Goal: Task Accomplishment & Management: Manage account settings

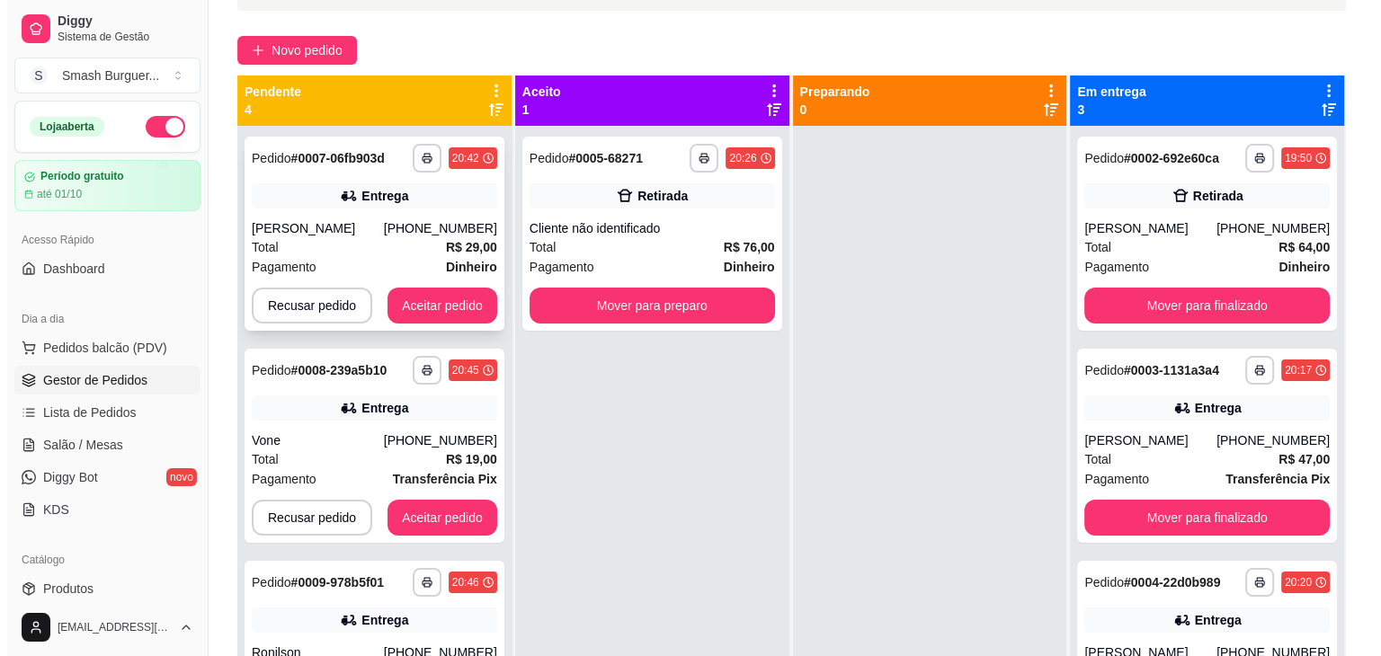
scroll to position [126, 0]
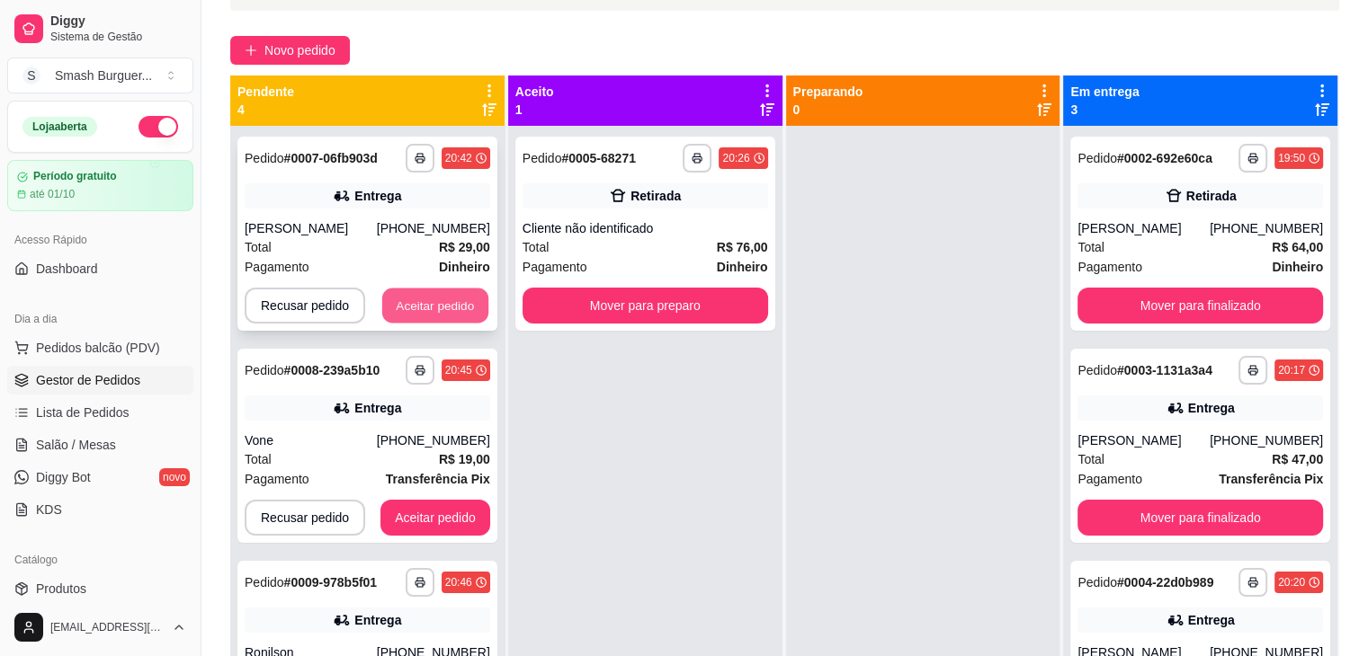
click at [415, 310] on button "Aceitar pedido" at bounding box center [435, 306] width 106 height 35
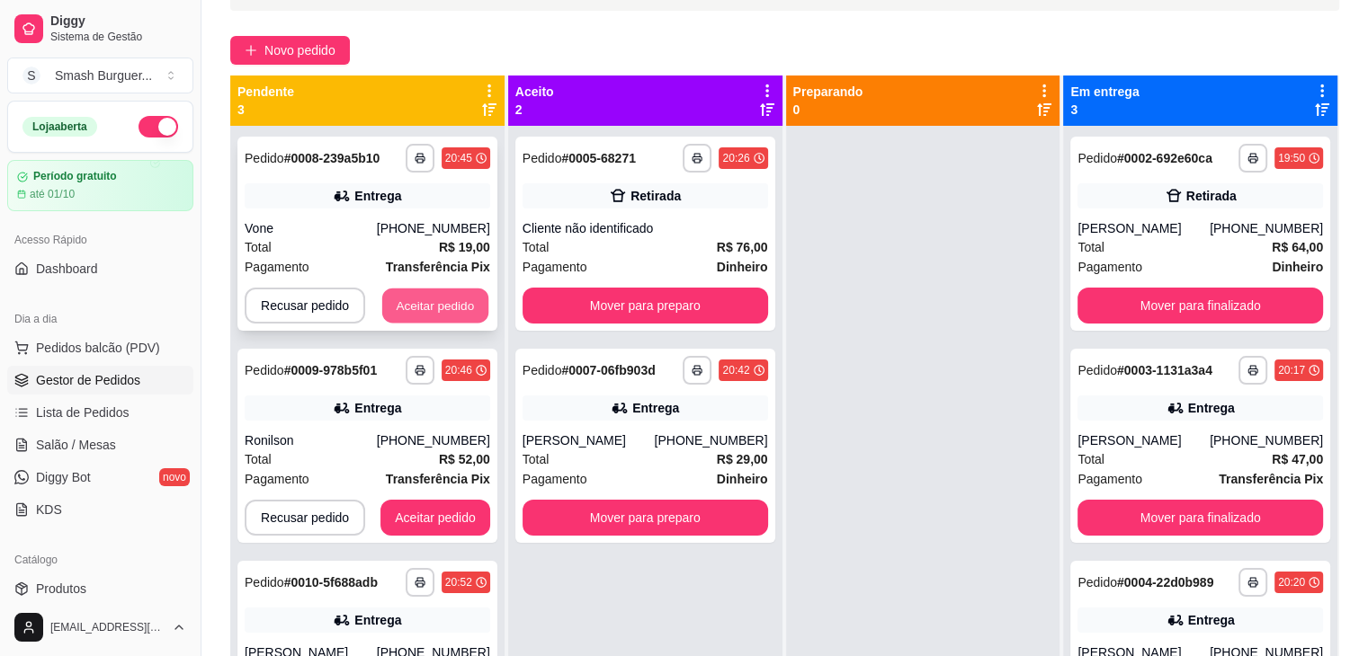
click at [447, 308] on button "Aceitar pedido" at bounding box center [435, 306] width 106 height 35
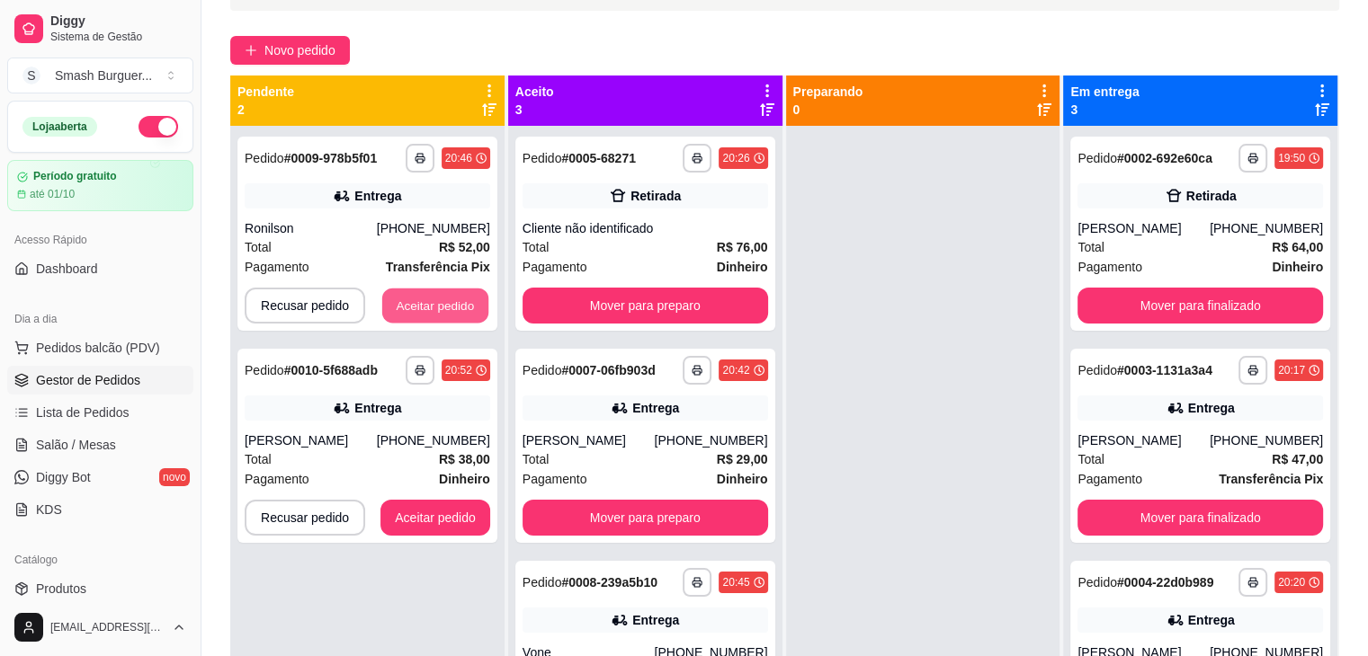
click at [447, 308] on button "Aceitar pedido" at bounding box center [435, 306] width 106 height 35
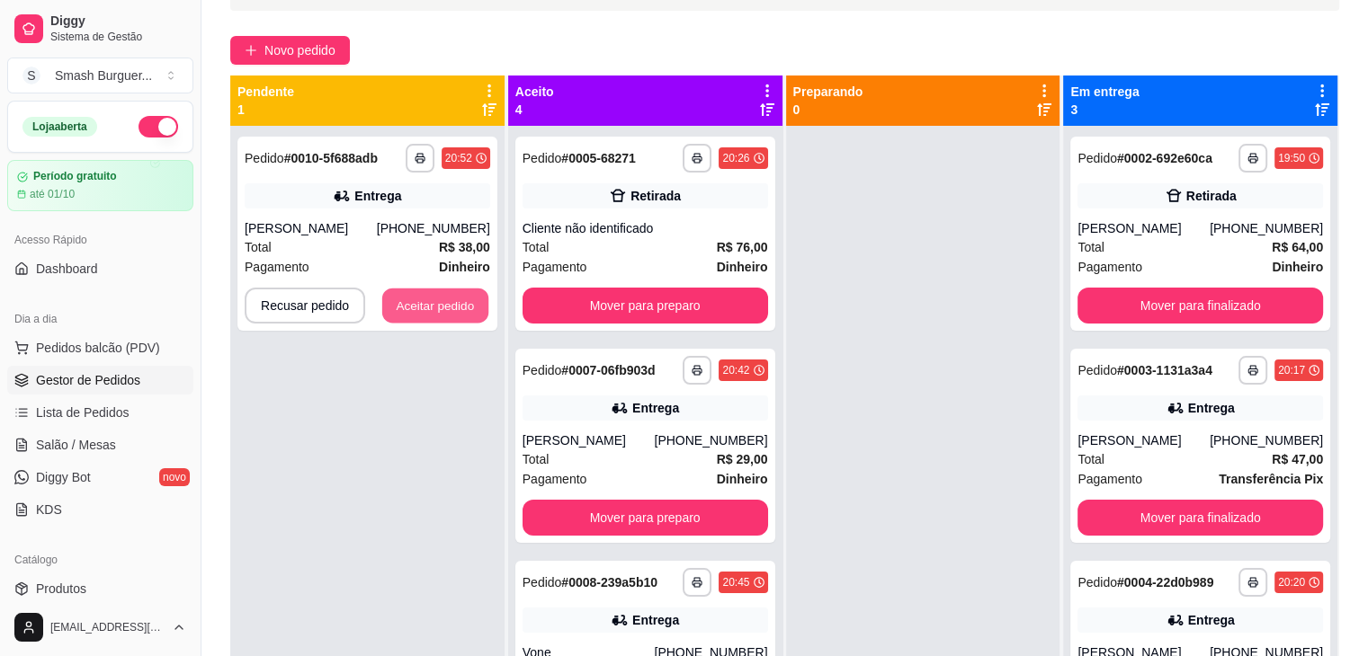
click at [447, 308] on button "Aceitar pedido" at bounding box center [435, 306] width 106 height 35
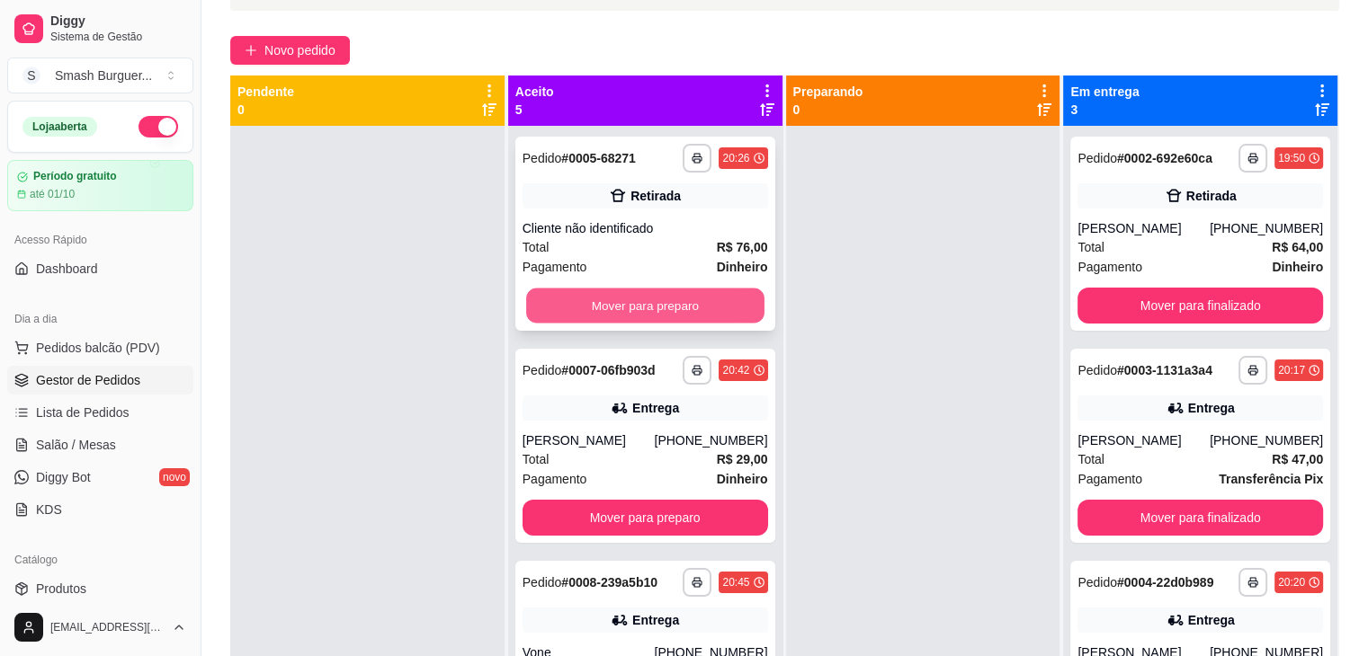
click at [604, 310] on button "Mover para preparo" at bounding box center [645, 306] width 238 height 35
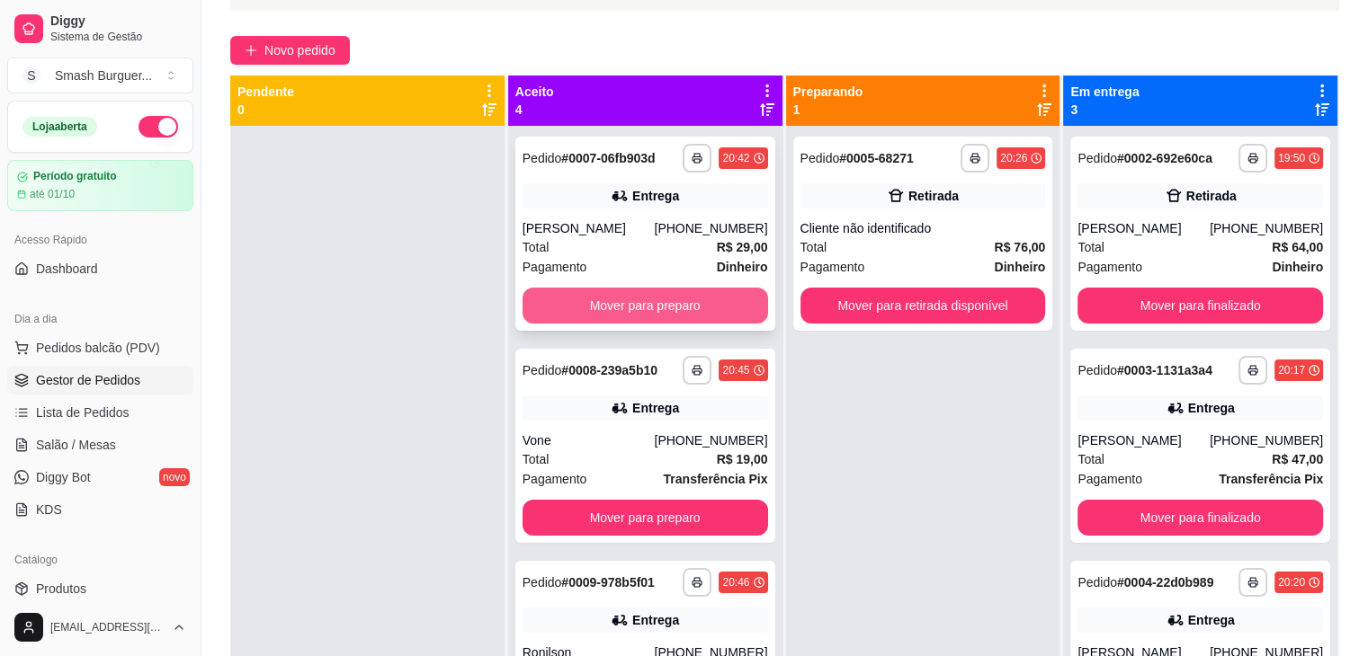
click at [647, 309] on button "Mover para preparo" at bounding box center [644, 306] width 245 height 36
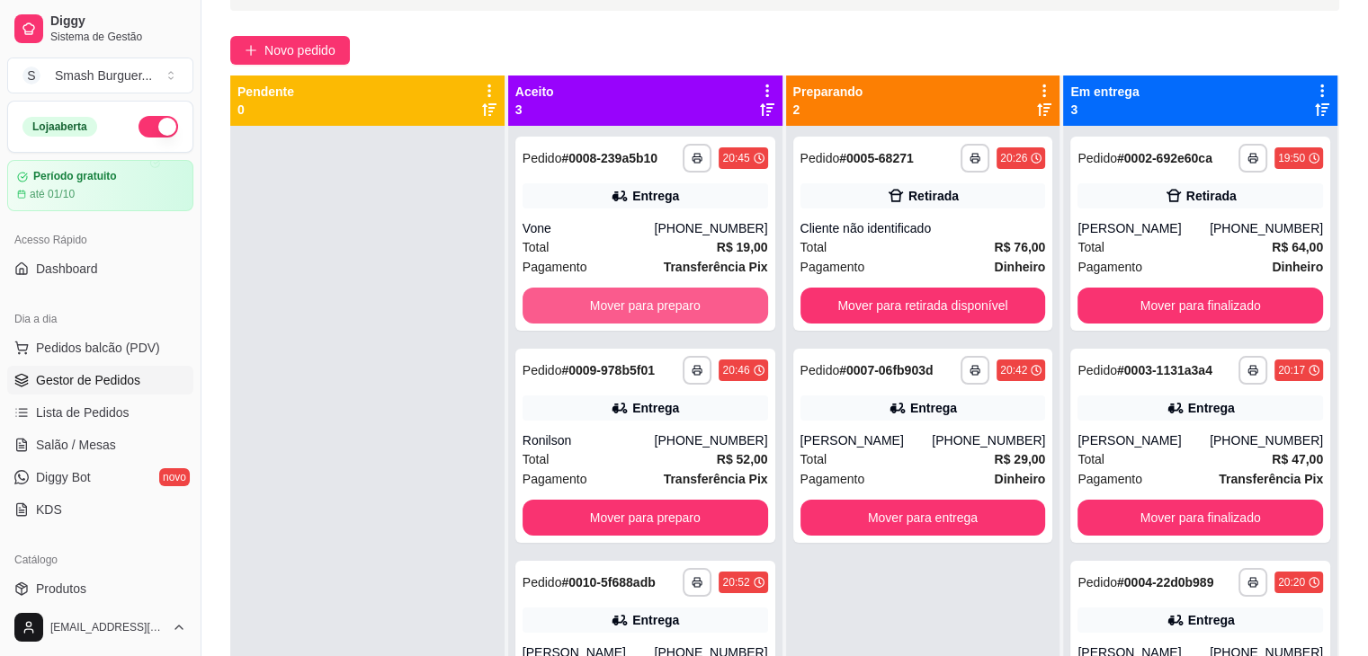
click at [647, 309] on button "Mover para preparo" at bounding box center [644, 306] width 245 height 36
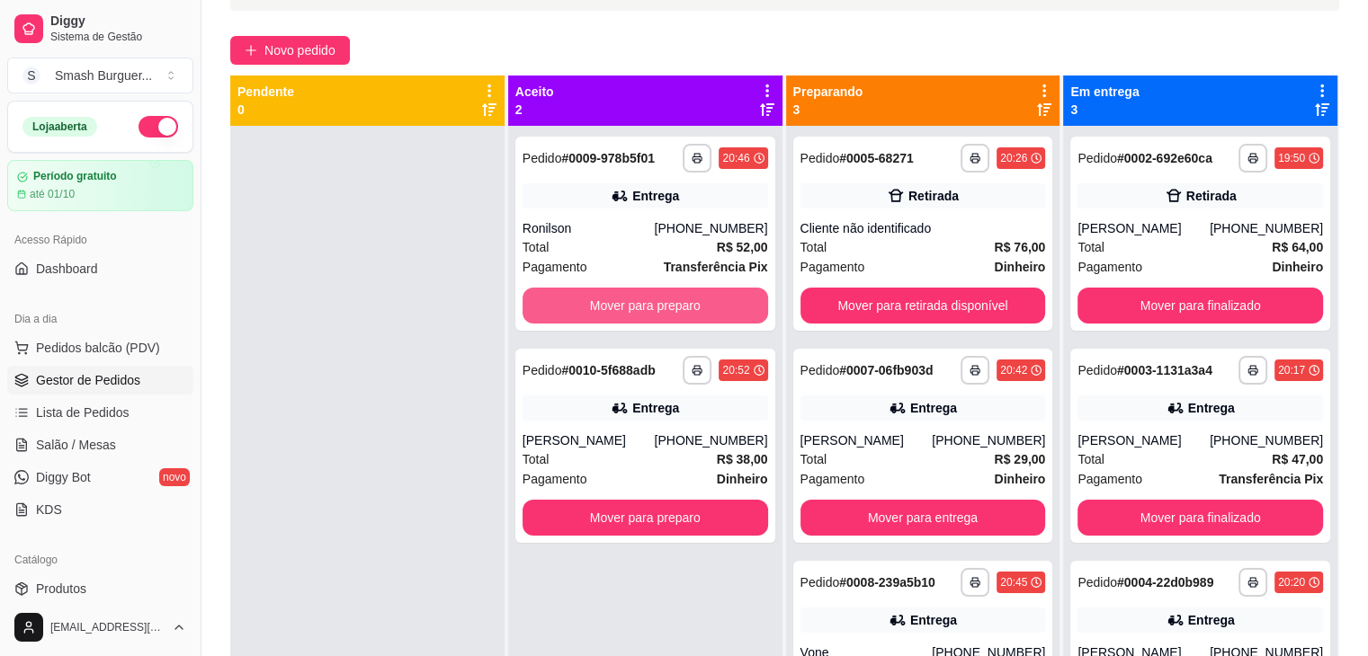
click at [647, 309] on button "Mover para preparo" at bounding box center [644, 306] width 245 height 36
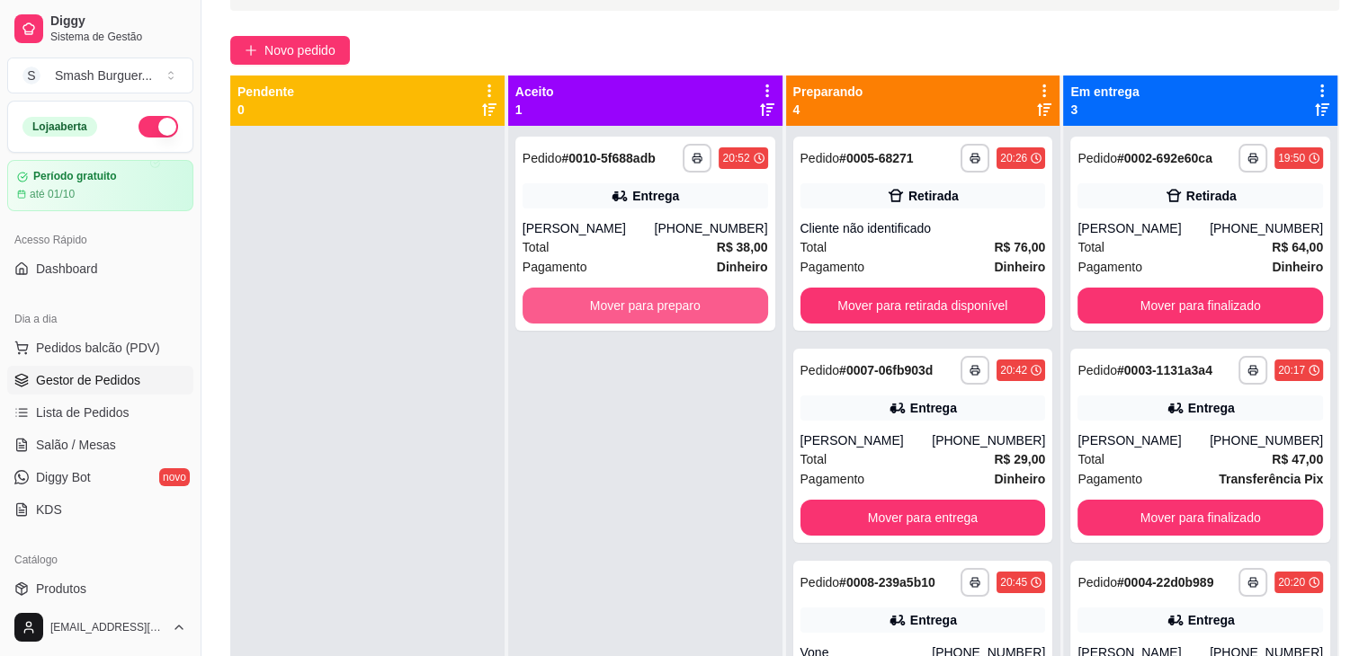
click at [647, 309] on button "Mover para preparo" at bounding box center [644, 306] width 245 height 36
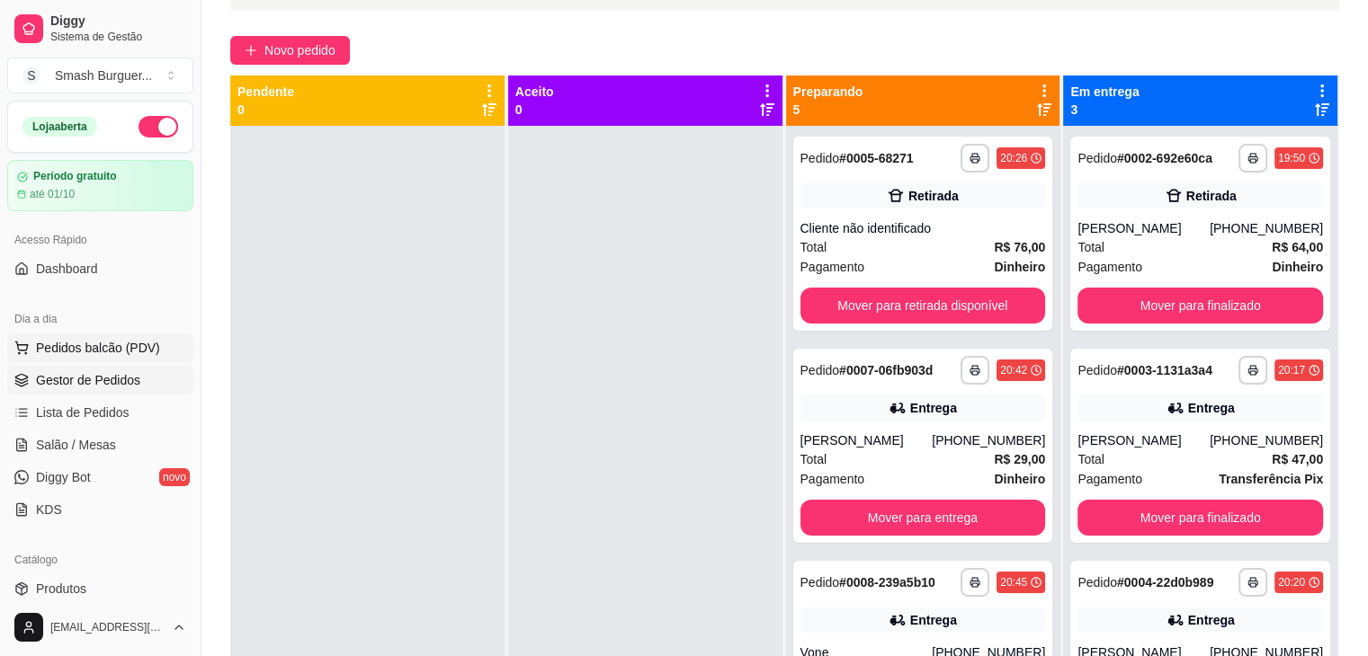
click at [95, 356] on button "Pedidos balcão (PDV)" at bounding box center [100, 348] width 186 height 29
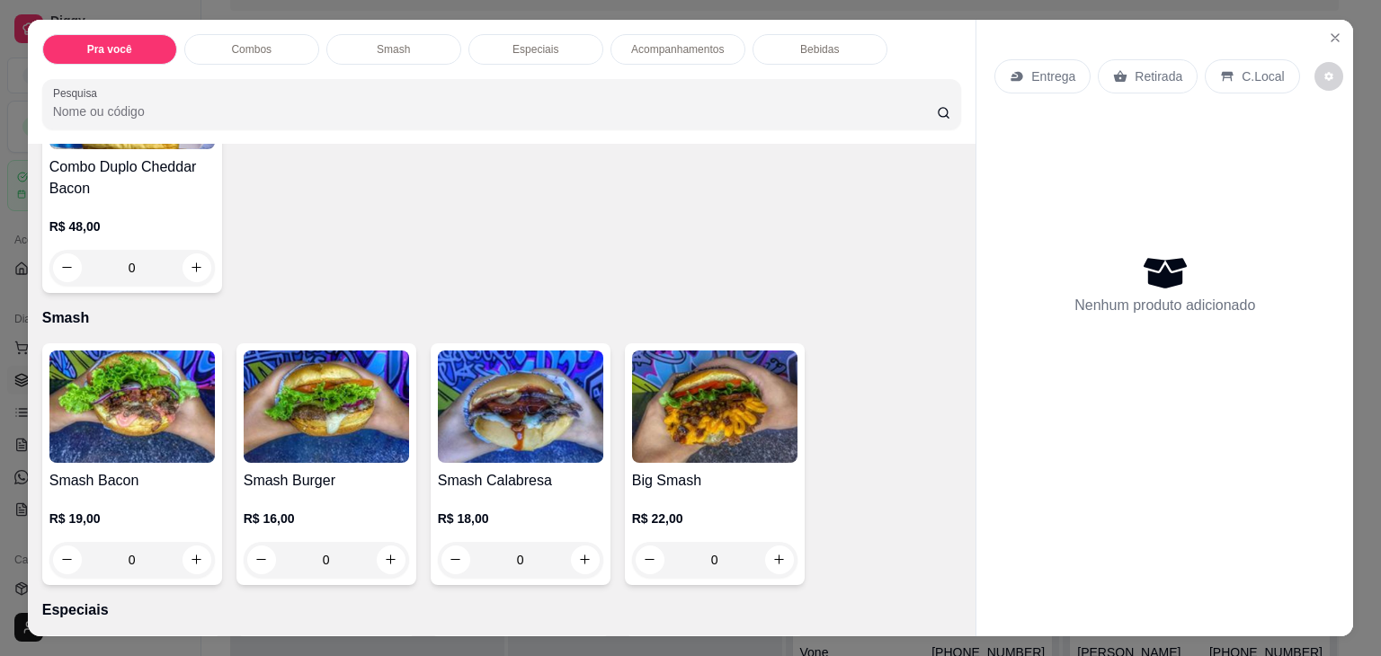
scroll to position [1040, 0]
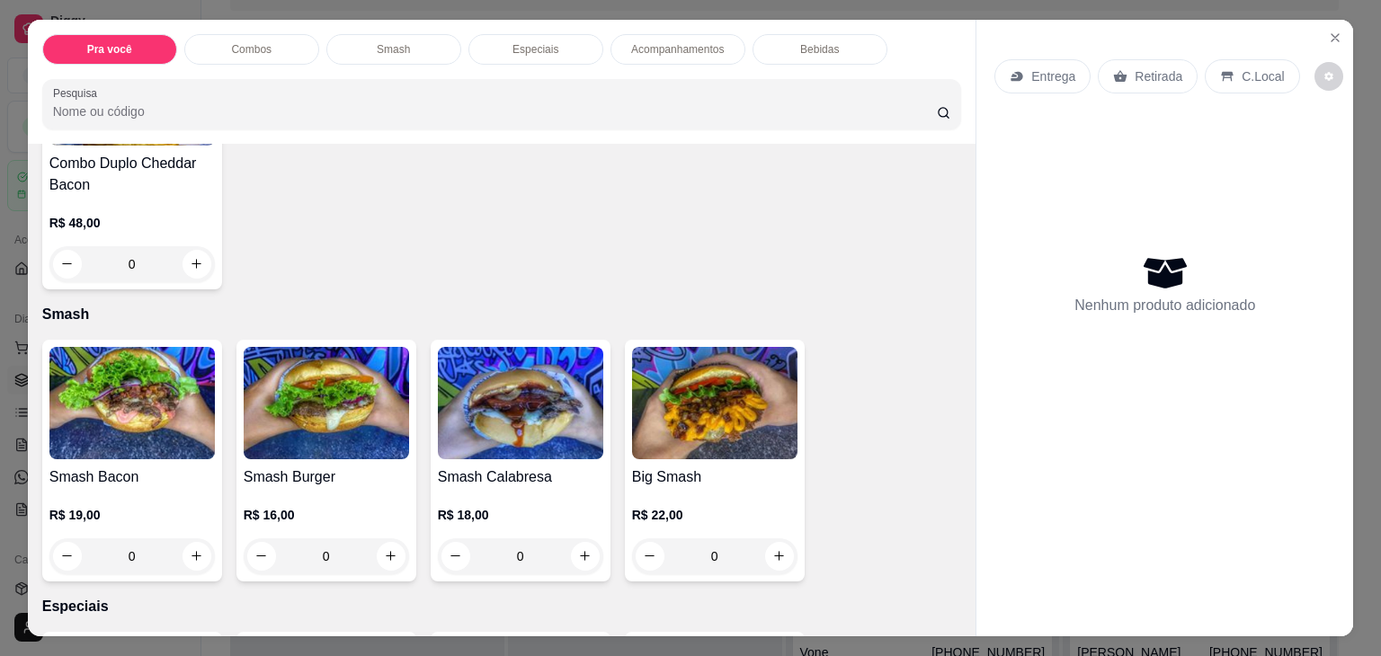
click at [518, 413] on img at bounding box center [520, 403] width 165 height 112
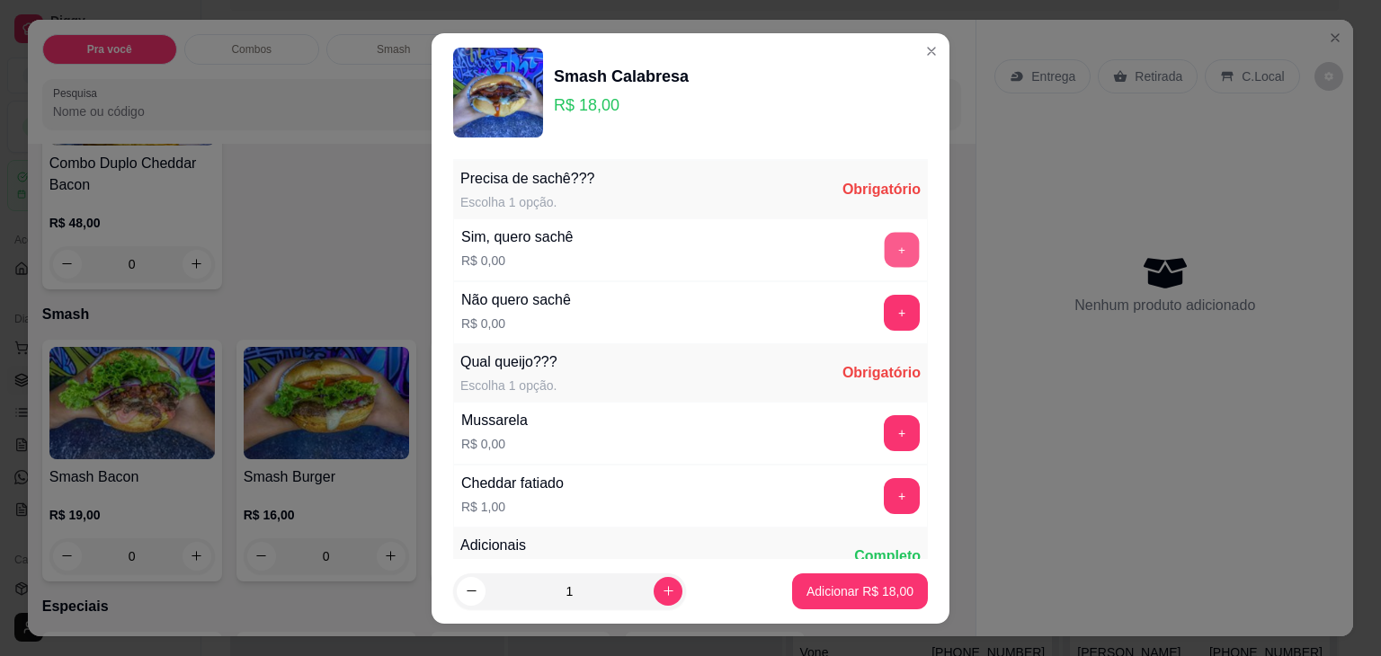
click at [885, 258] on button "+" at bounding box center [902, 249] width 35 height 35
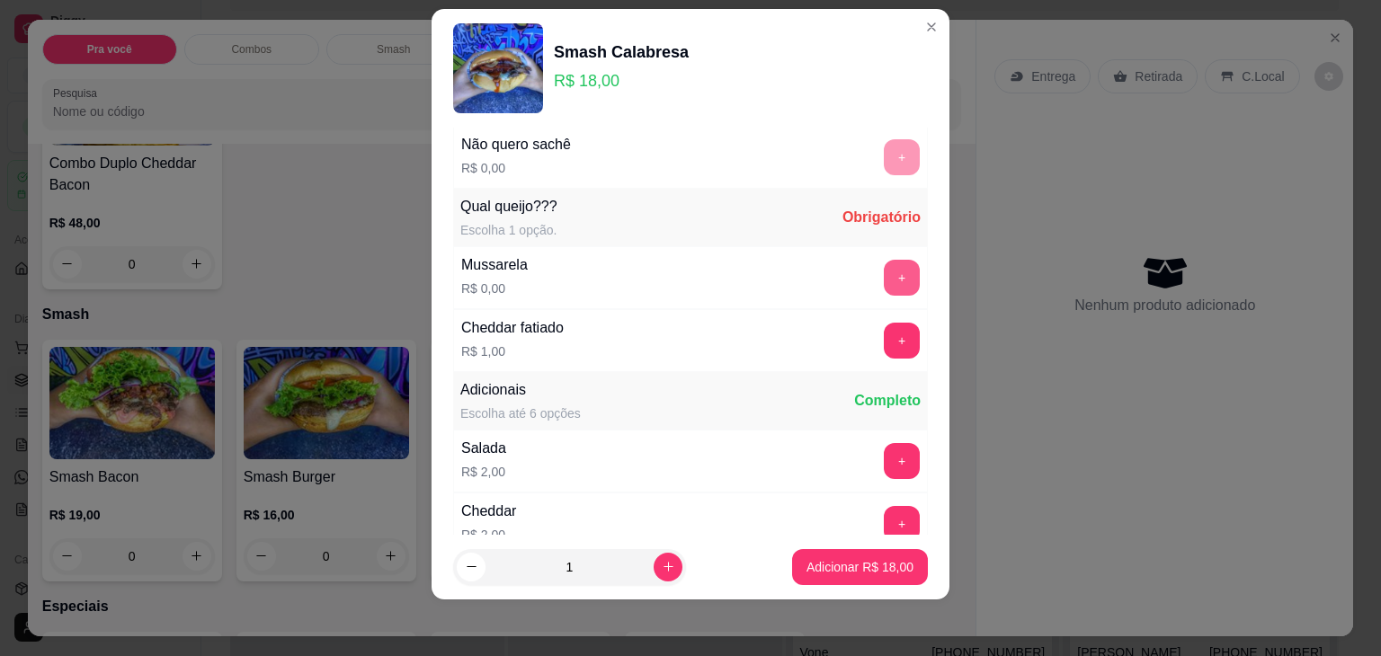
scroll to position [191, 0]
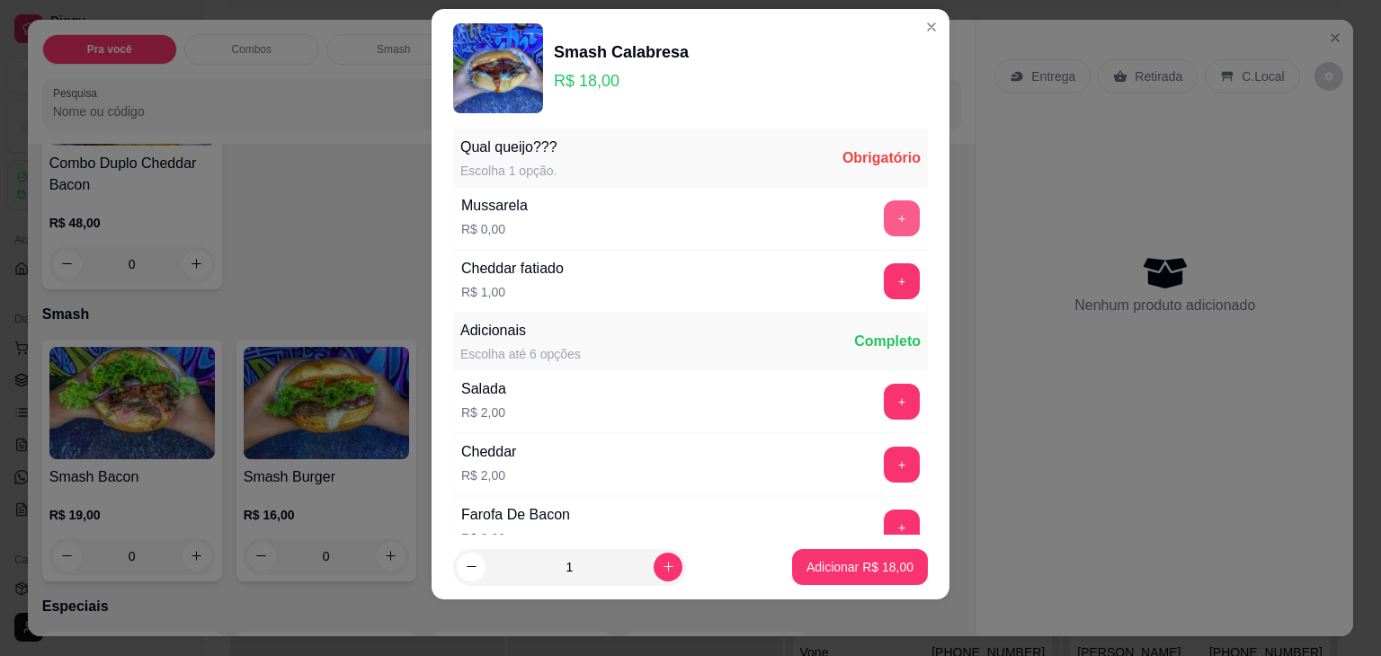
click at [884, 210] on button "+" at bounding box center [902, 219] width 36 height 36
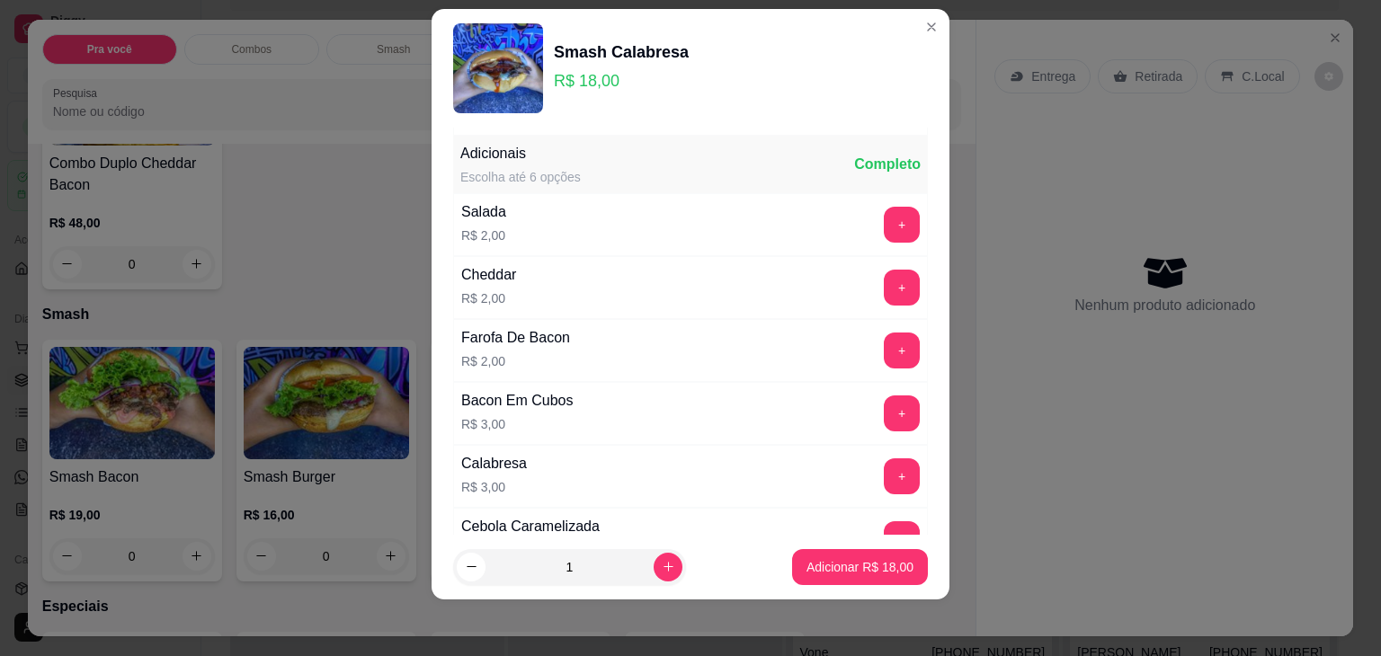
scroll to position [374, 0]
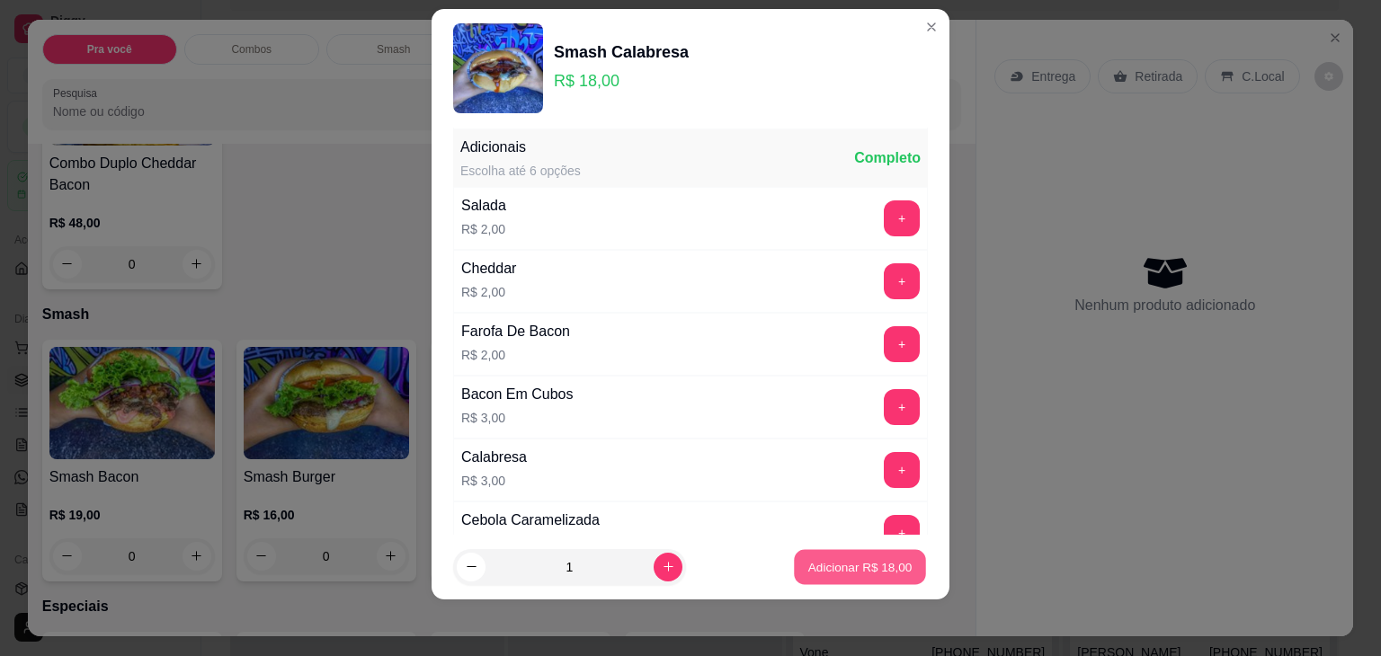
click at [820, 577] on button "Adicionar R$ 18,00" at bounding box center [860, 566] width 132 height 35
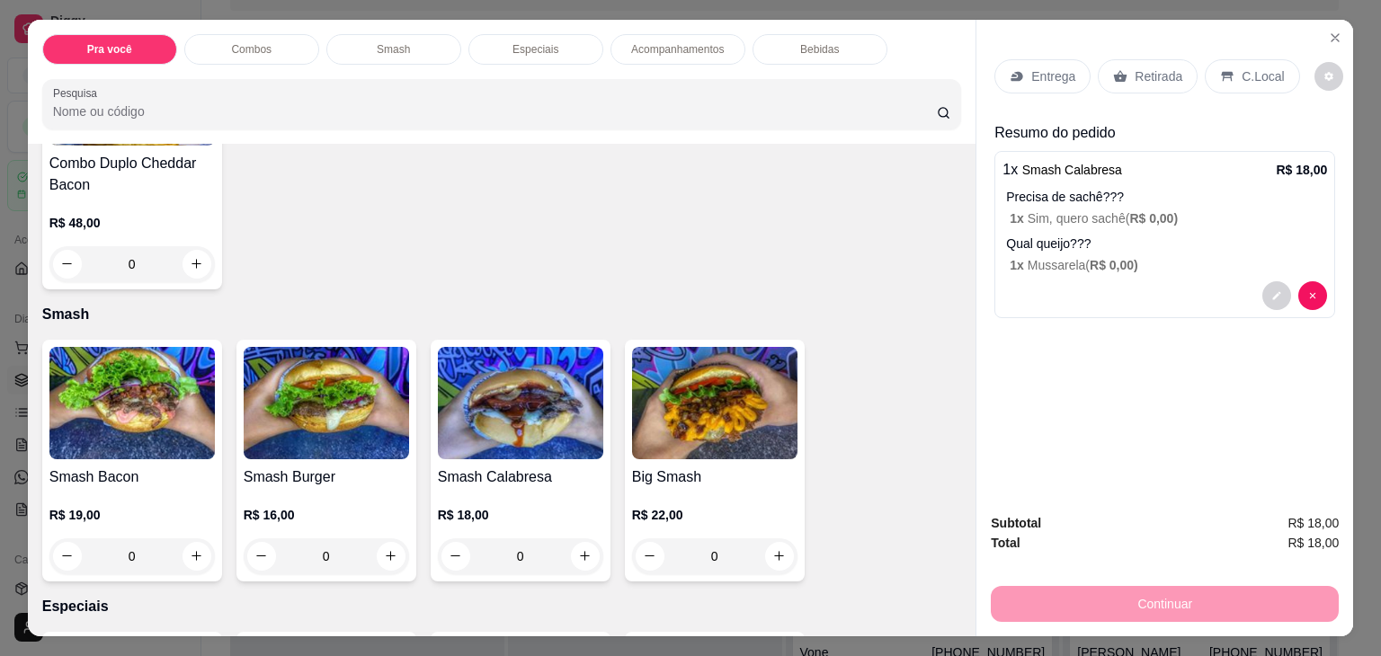
click at [1065, 76] on p "Entrega" at bounding box center [1053, 76] width 44 height 18
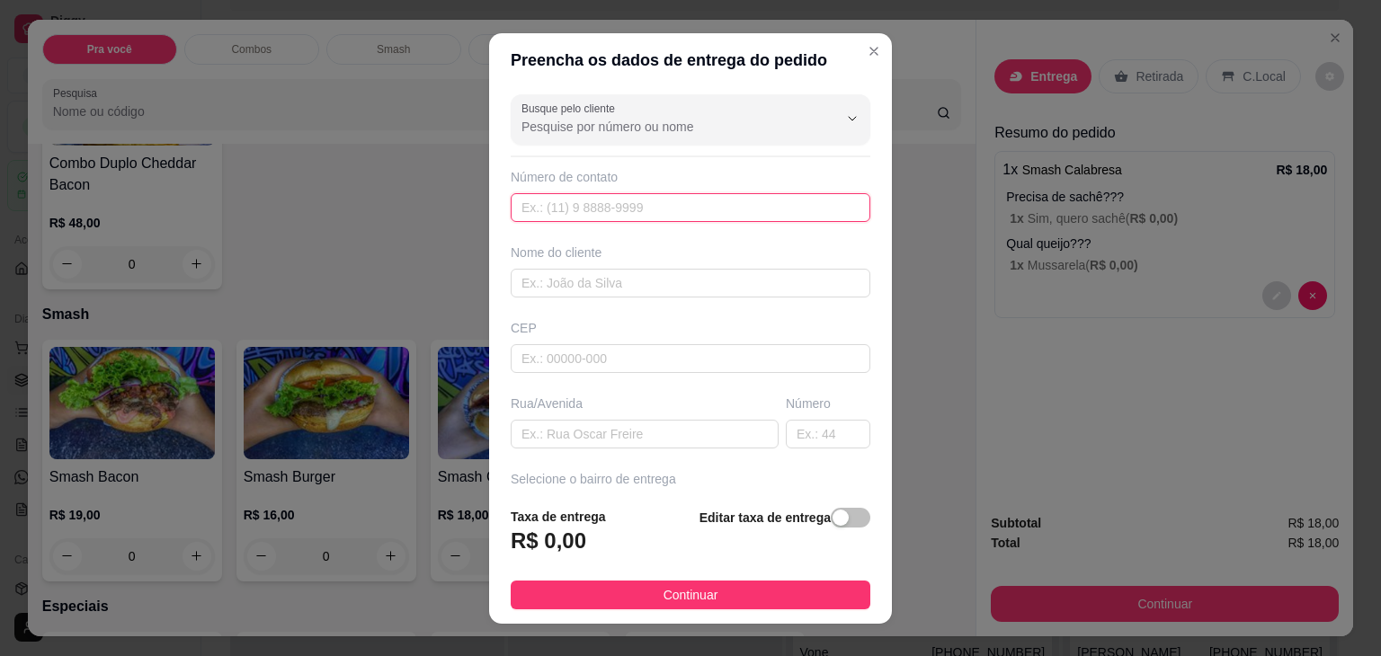
click at [583, 210] on input "text" at bounding box center [691, 207] width 360 height 29
paste input "[PHONE_NUMBER]"
click at [541, 210] on input "[PHONE_NUMBER]" at bounding box center [691, 207] width 360 height 29
type input "[PHONE_NUMBER]"
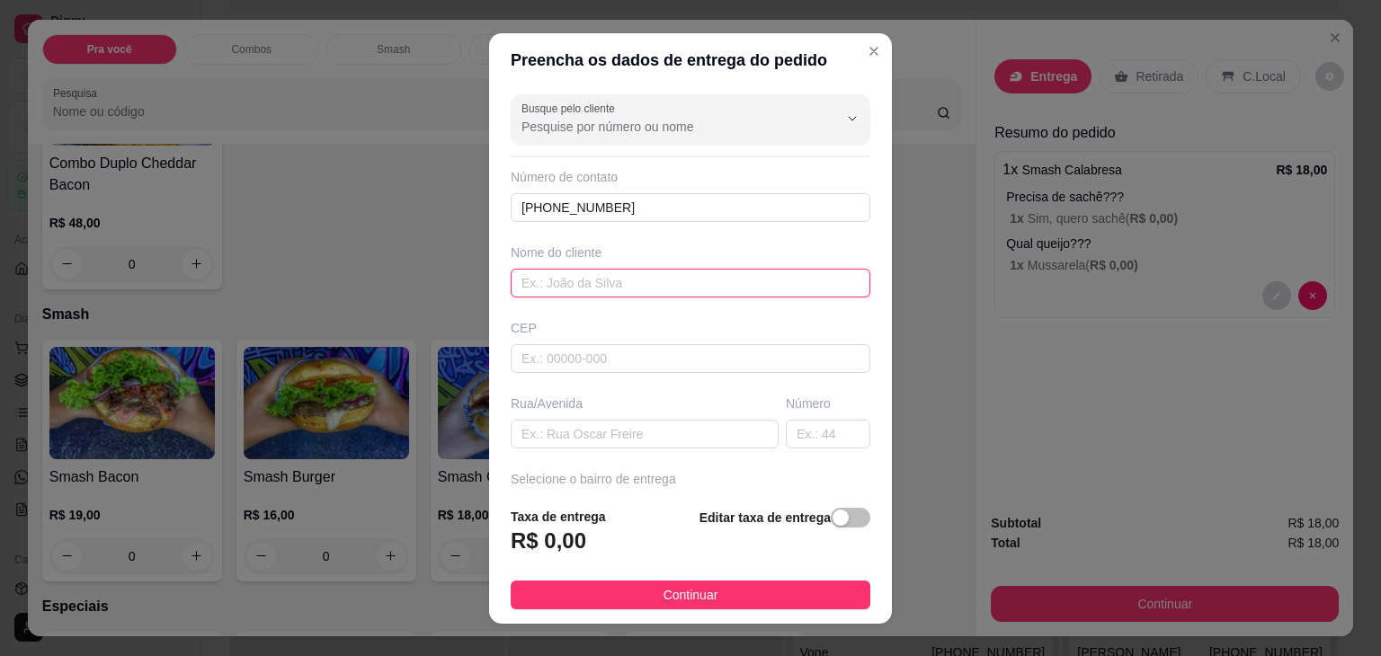
click at [540, 289] on input "text" at bounding box center [691, 283] width 360 height 29
type input "[PERSON_NAME]"
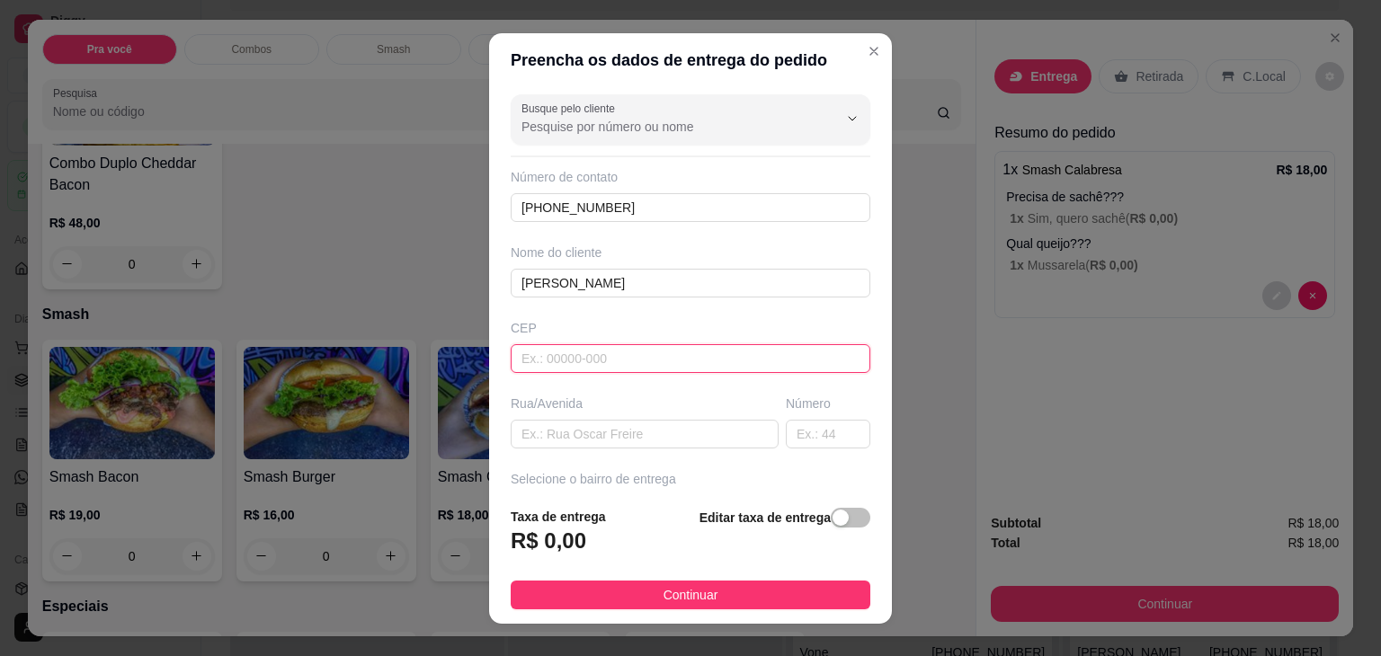
click at [546, 358] on input "text" at bounding box center [691, 358] width 360 height 29
type input "47760000"
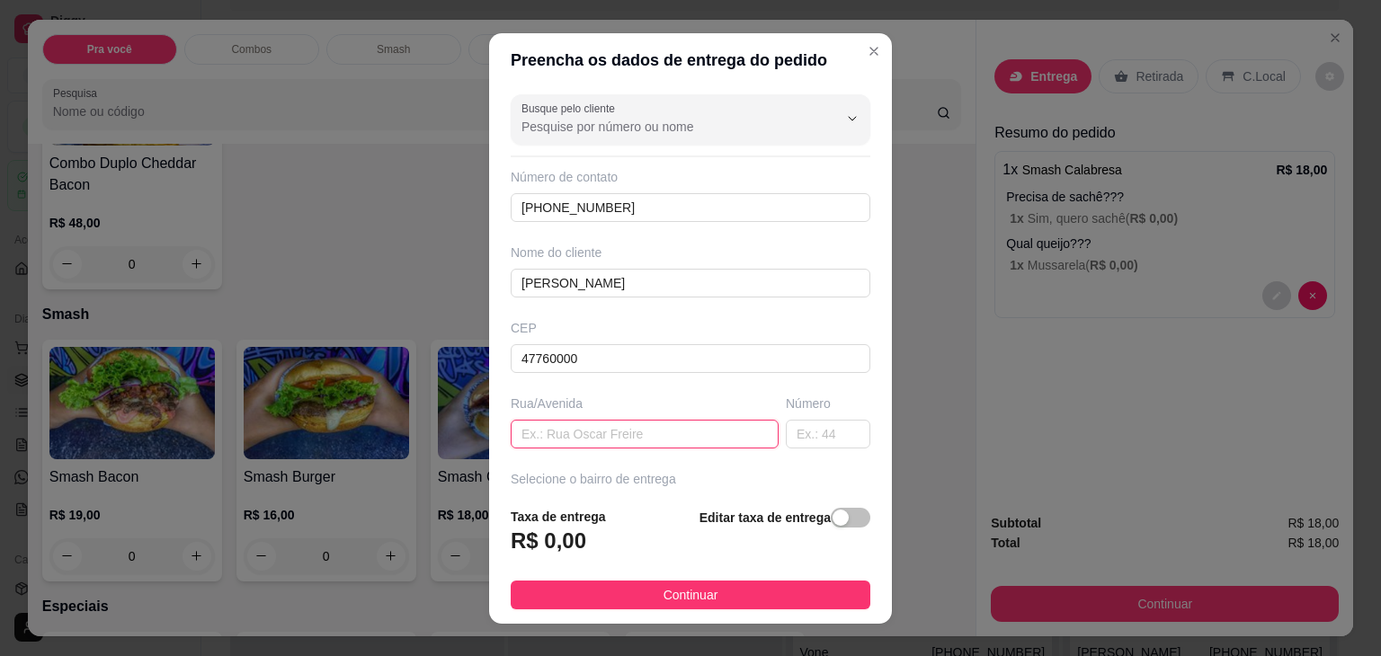
click at [560, 433] on input "text" at bounding box center [645, 434] width 268 height 29
type input "No Dey"
click at [816, 435] on input "text" at bounding box center [828, 434] width 85 height 29
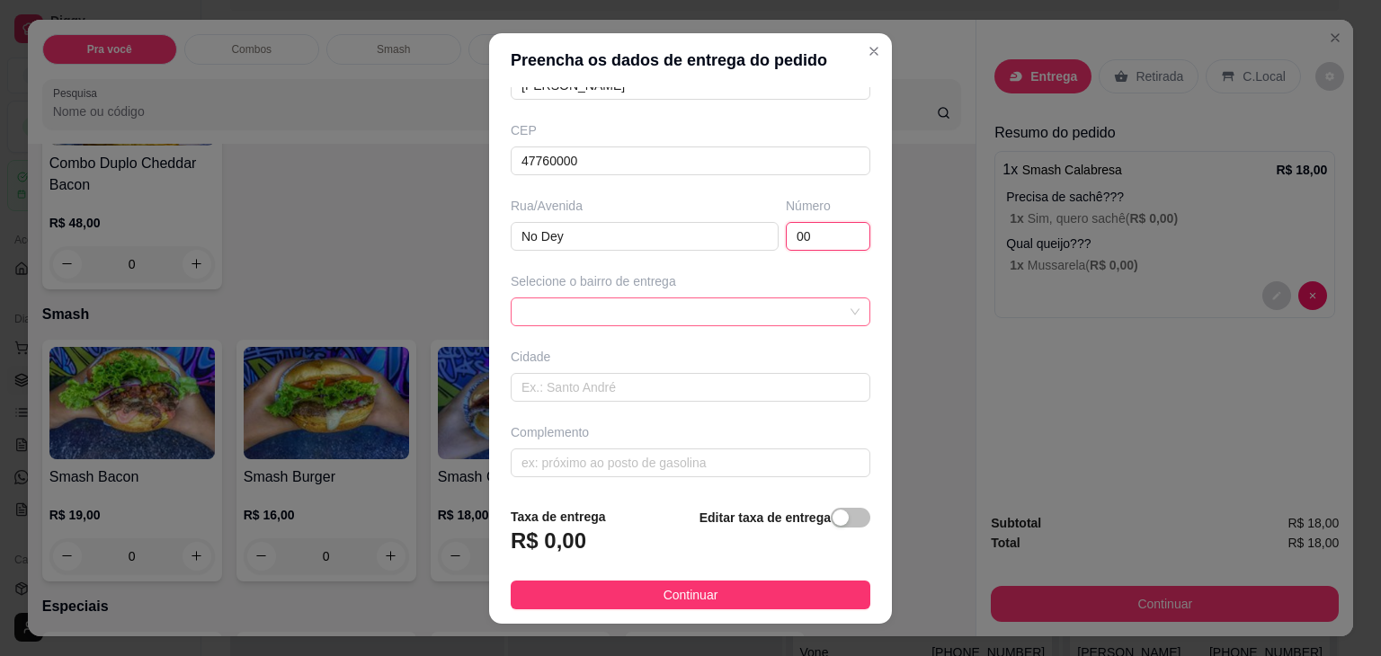
click at [662, 304] on span at bounding box center [691, 312] width 338 height 27
type input "00"
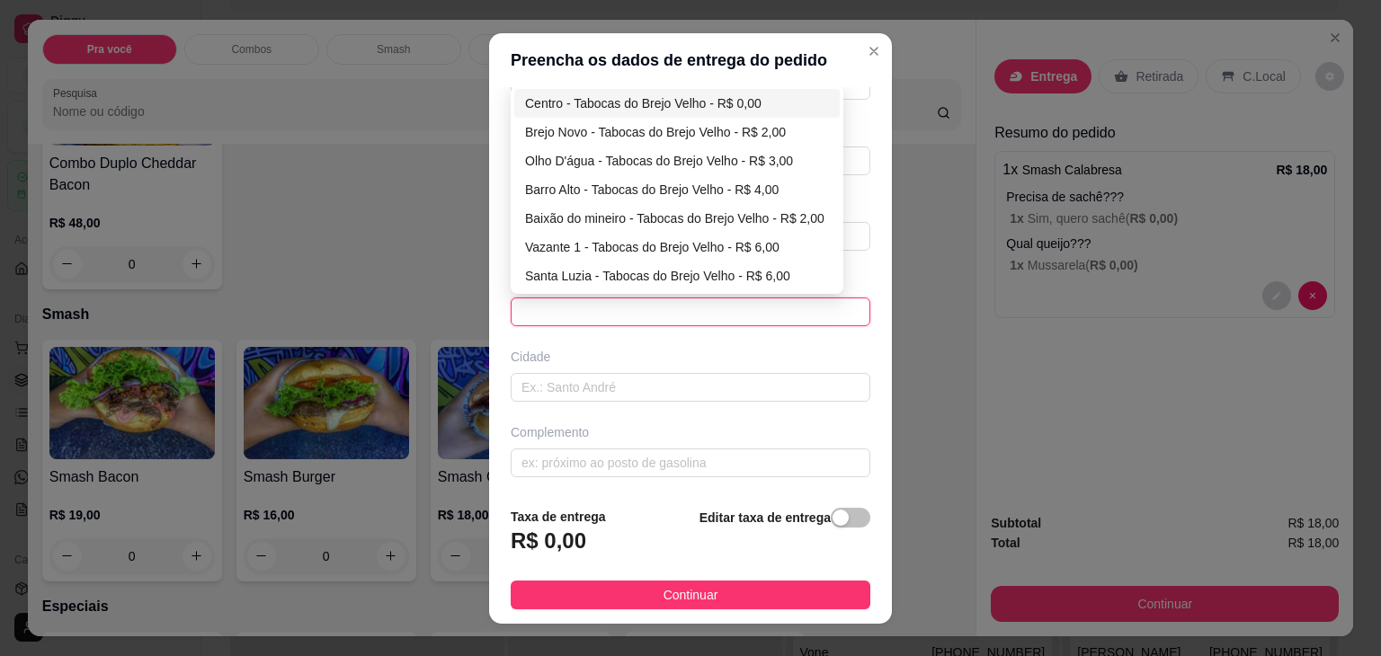
click at [636, 89] on div "Centro - Tabocas do Brejo Velho - R$ 0,00" at bounding box center [677, 103] width 326 height 29
type input "Tabocas do Brejo Velho"
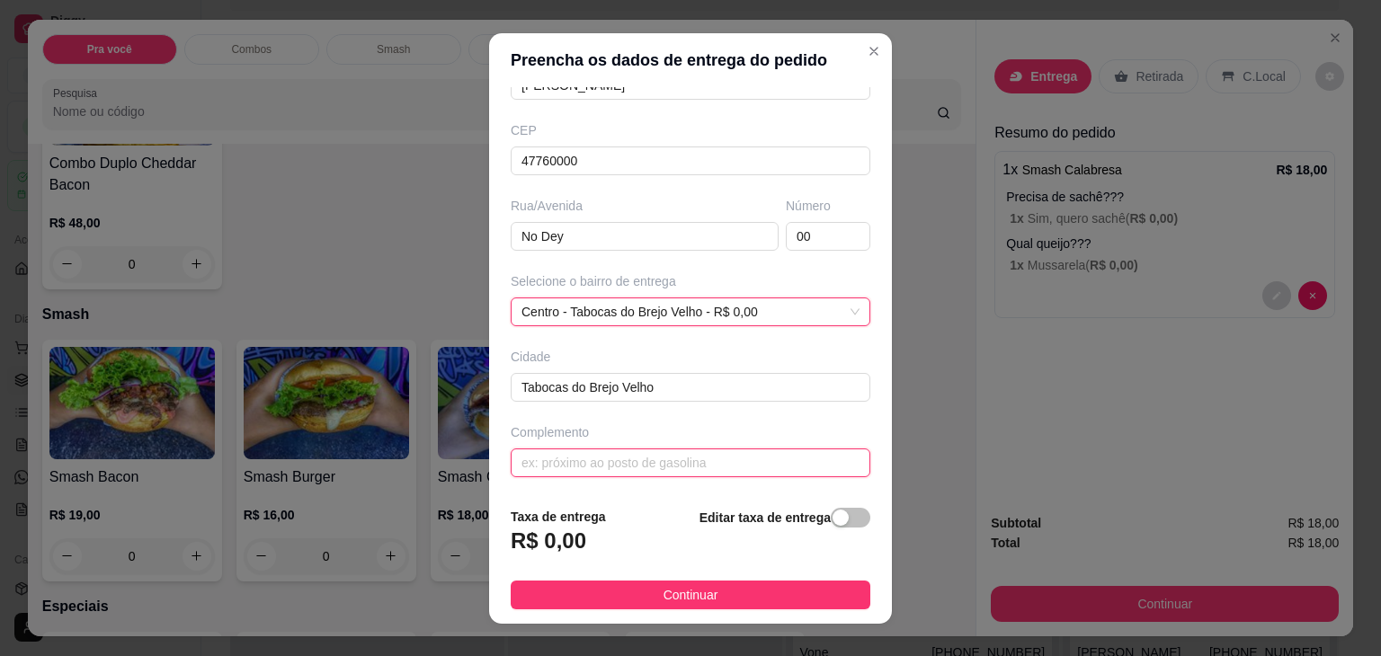
click at [576, 458] on input "text" at bounding box center [691, 463] width 360 height 29
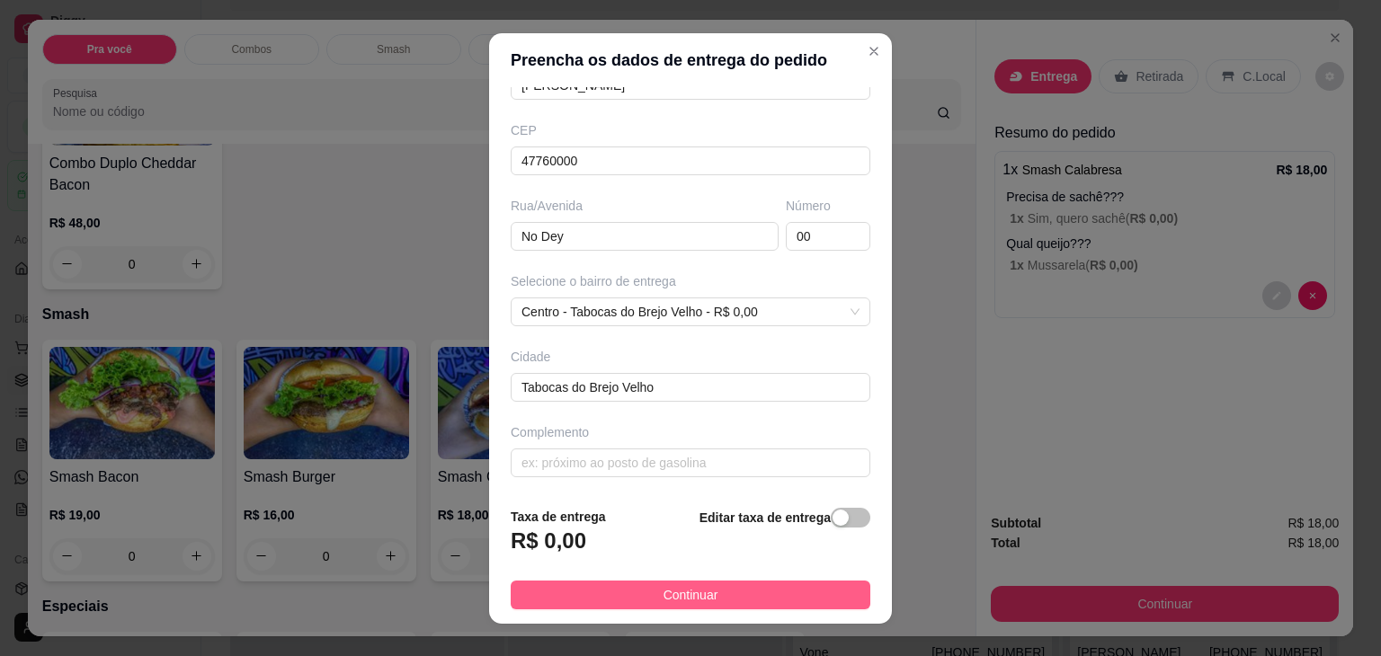
click at [622, 588] on button "Continuar" at bounding box center [691, 595] width 360 height 29
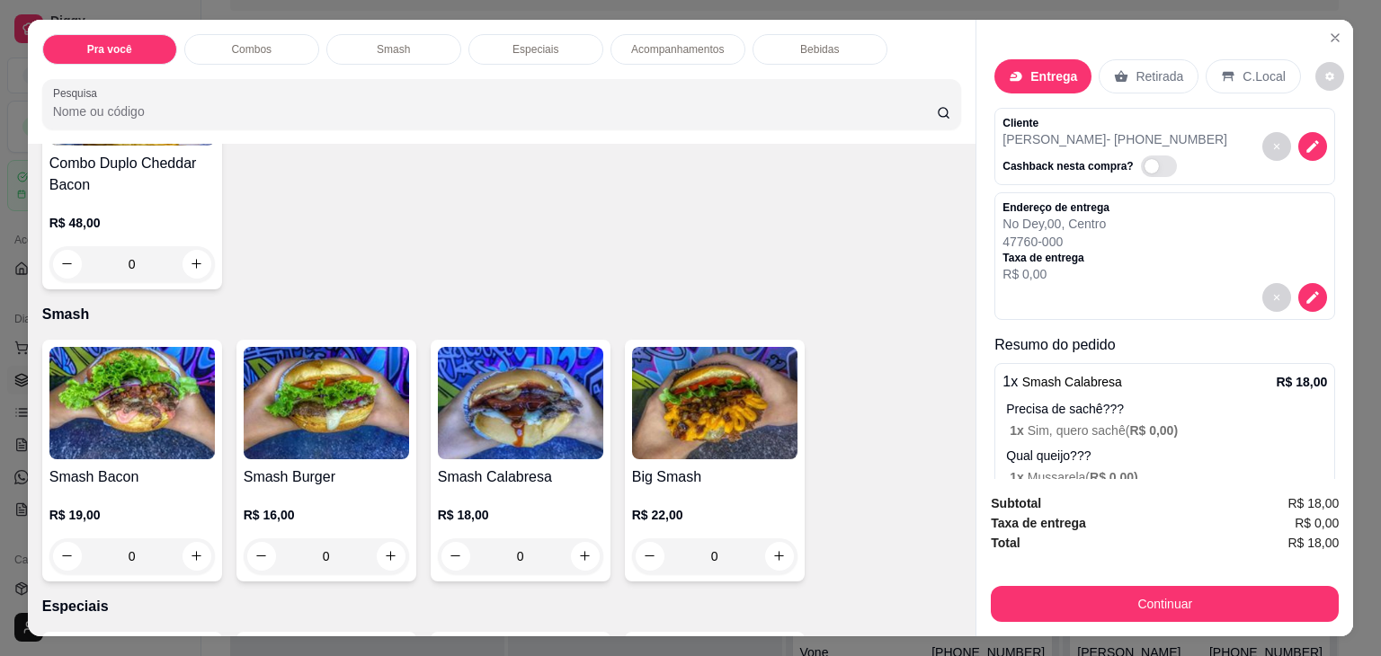
scroll to position [75, 0]
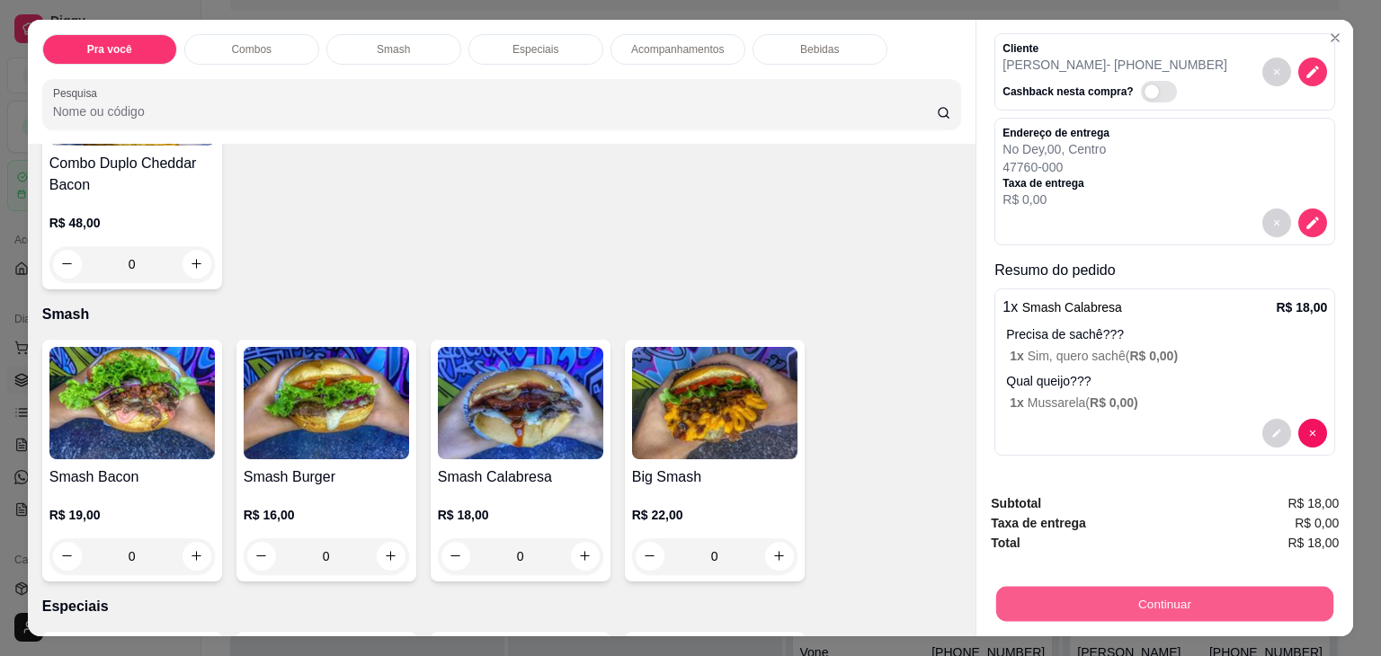
click at [1051, 605] on button "Continuar" at bounding box center [1164, 604] width 337 height 35
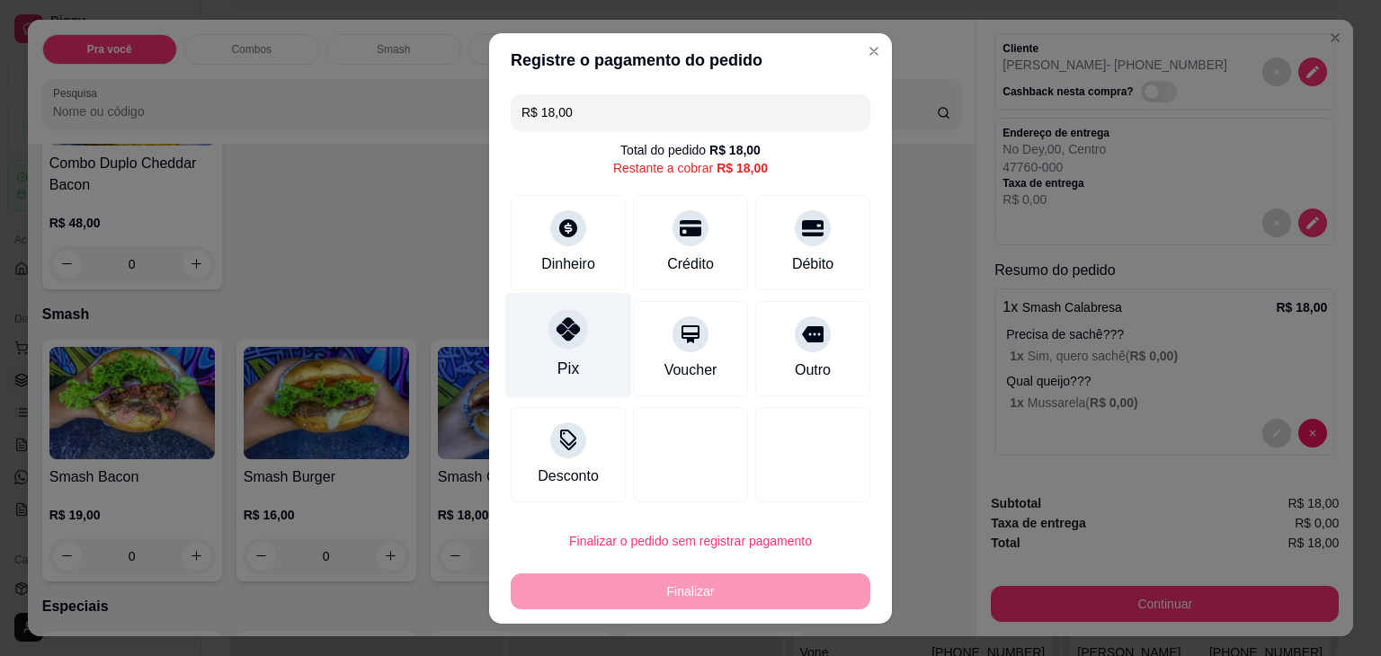
click at [569, 367] on div "Pix" at bounding box center [568, 344] width 127 height 105
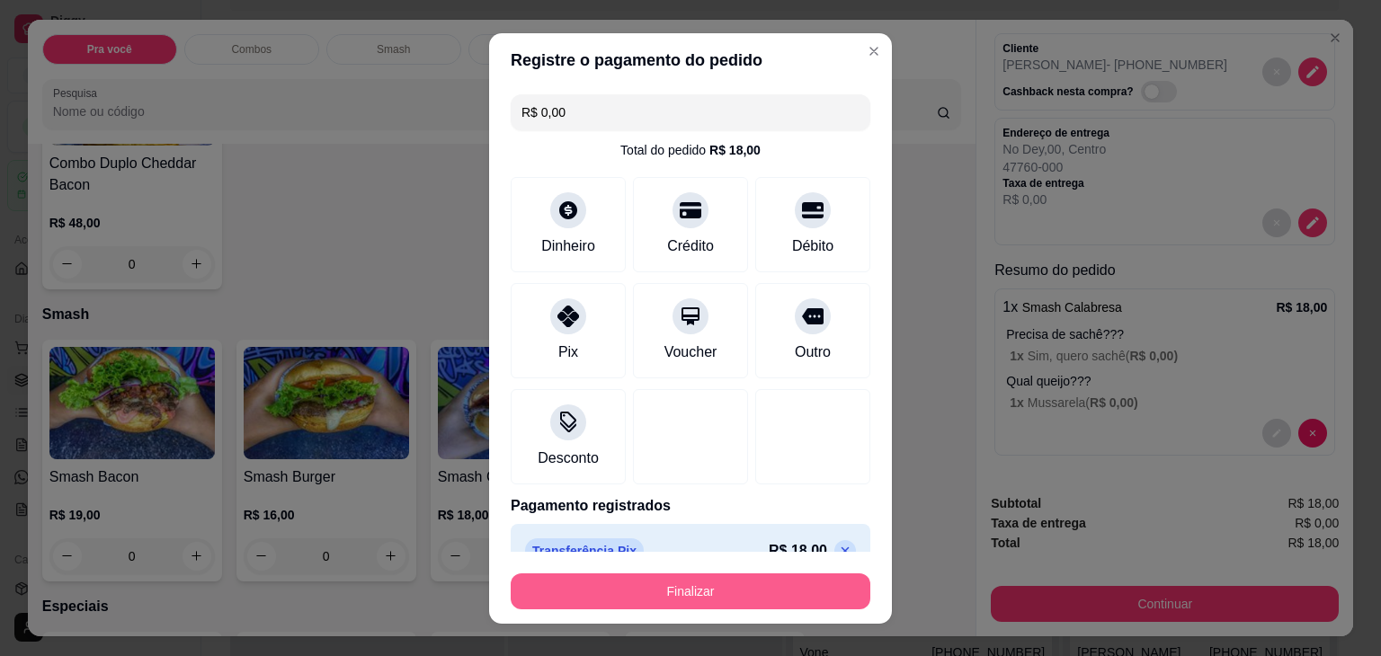
click at [616, 595] on button "Finalizar" at bounding box center [691, 592] width 360 height 36
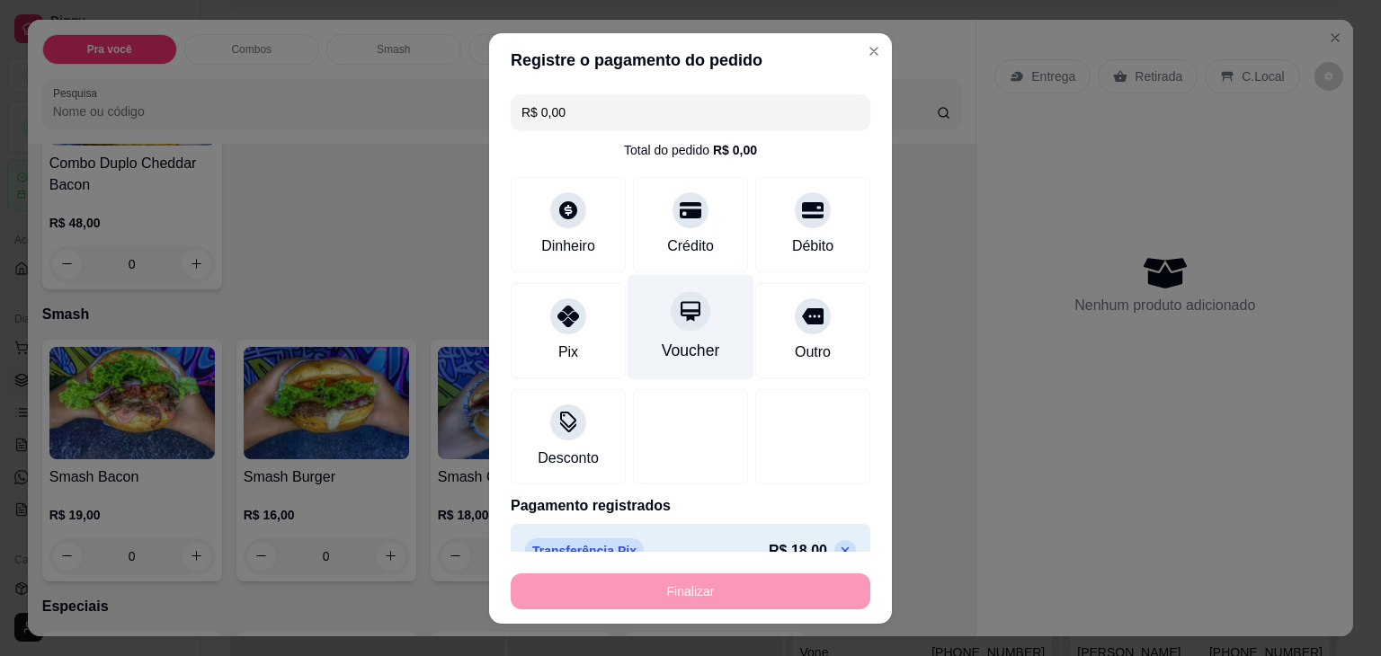
type input "-R$ 18,00"
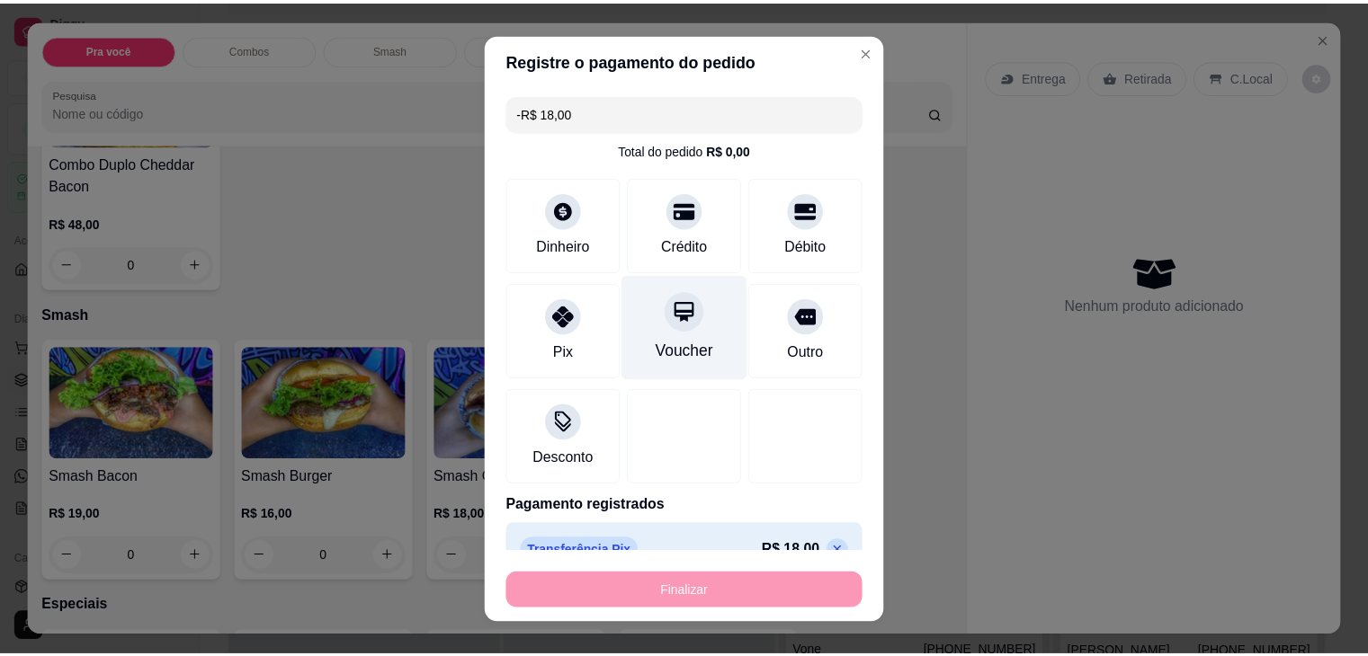
scroll to position [0, 0]
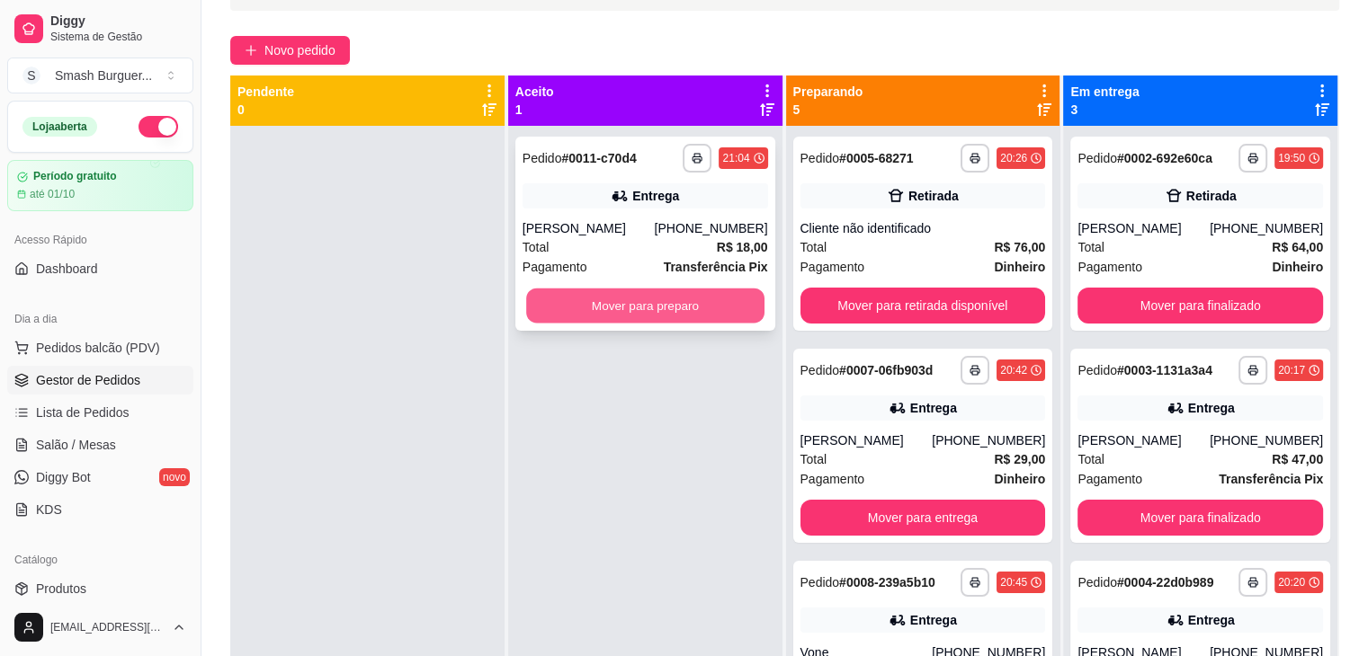
click at [663, 316] on button "Mover para preparo" at bounding box center [645, 306] width 238 height 35
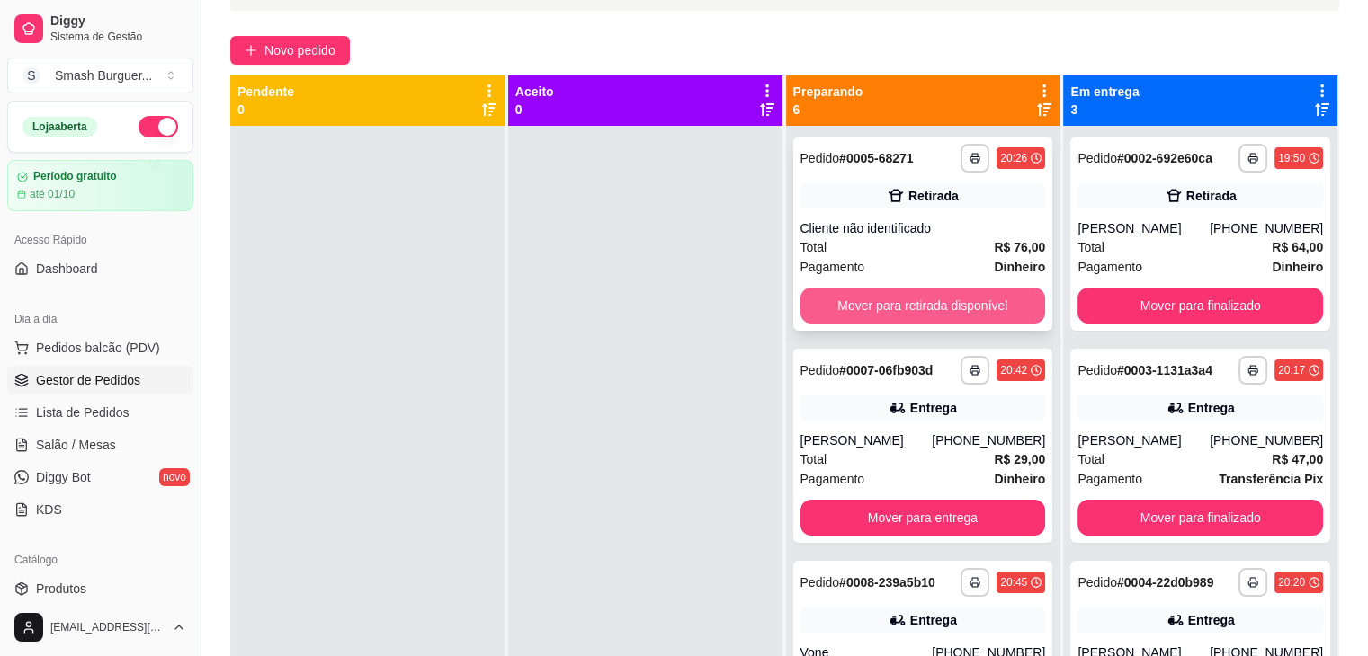
click at [824, 312] on button "Mover para retirada disponível" at bounding box center [922, 306] width 245 height 36
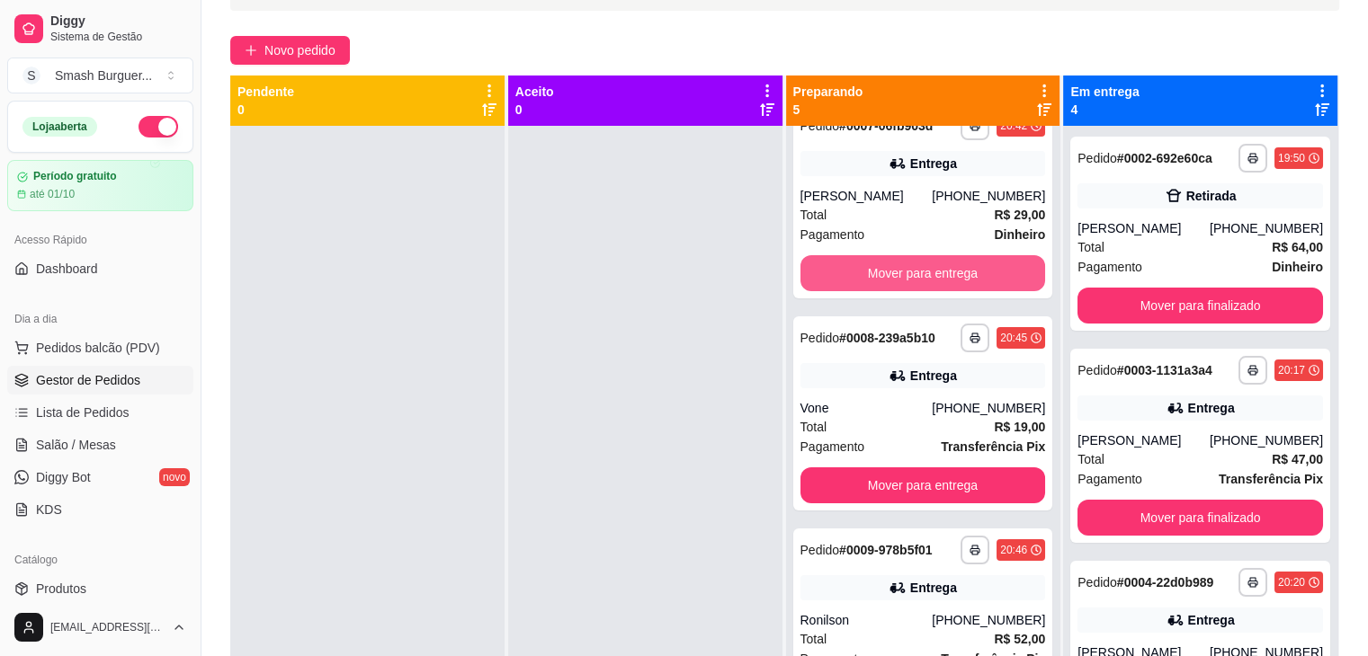
scroll to position [3, 0]
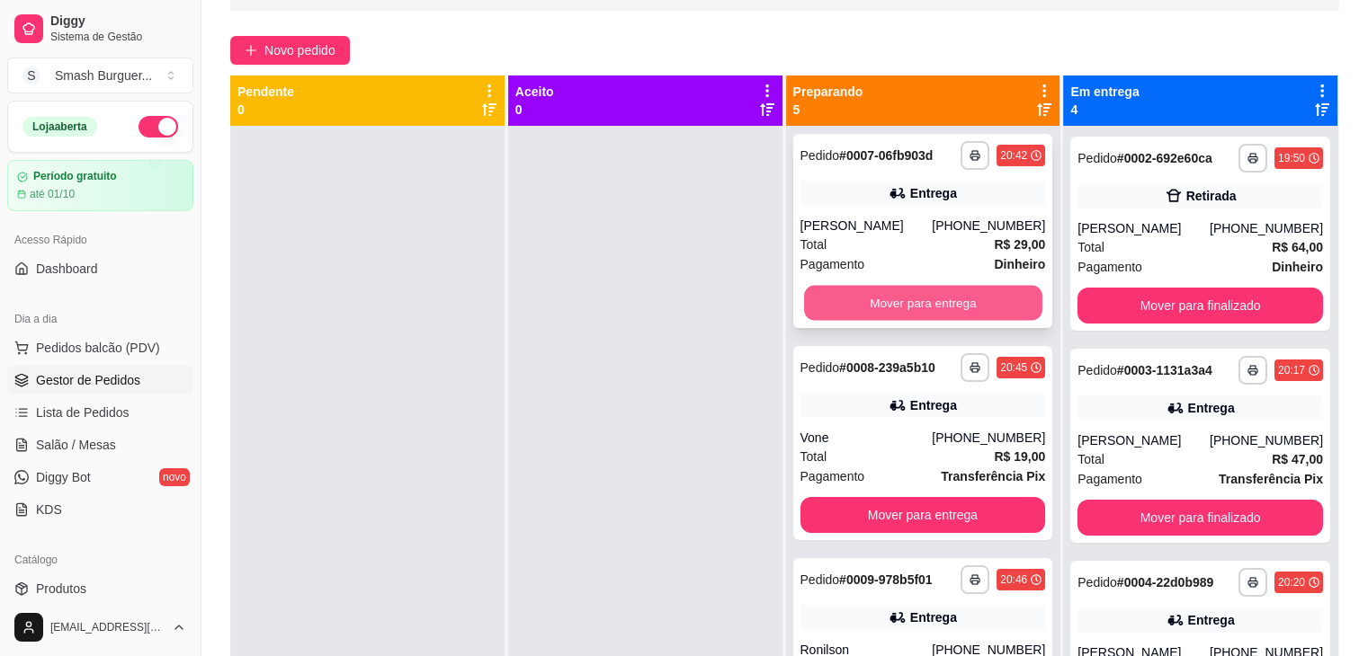
click at [842, 296] on button "Mover para entrega" at bounding box center [923, 303] width 238 height 35
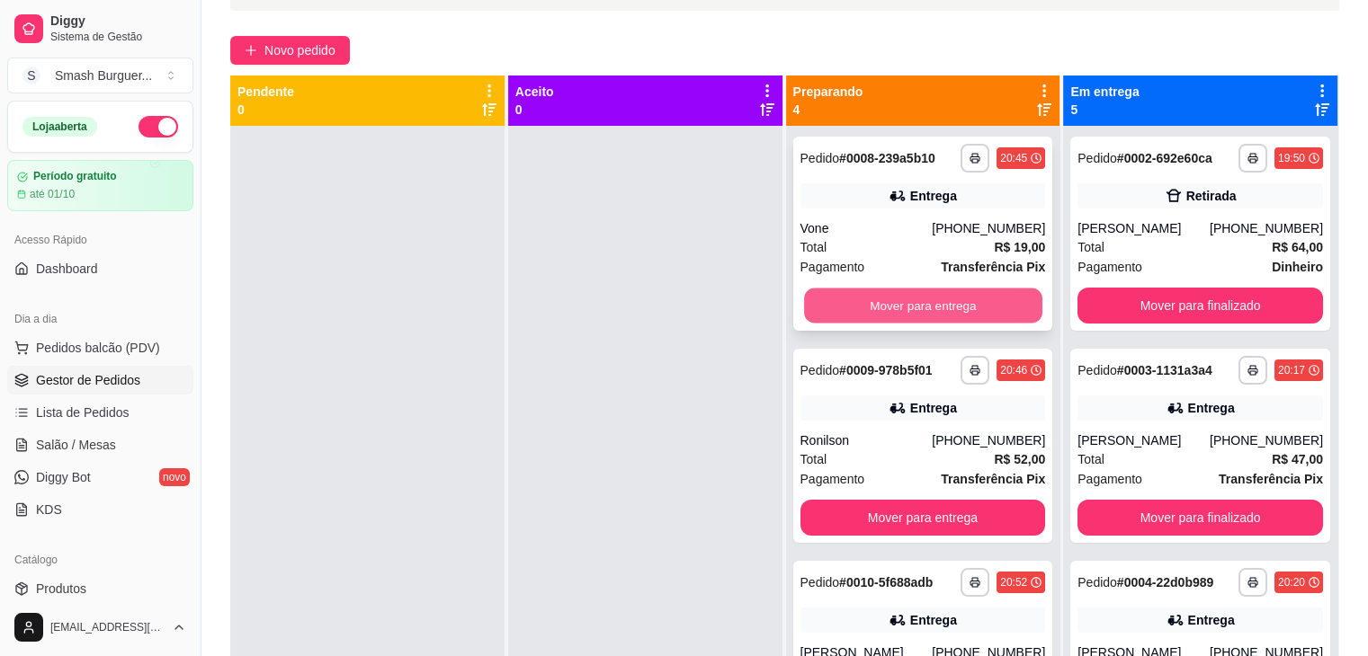
click at [888, 304] on button "Mover para entrega" at bounding box center [923, 306] width 238 height 35
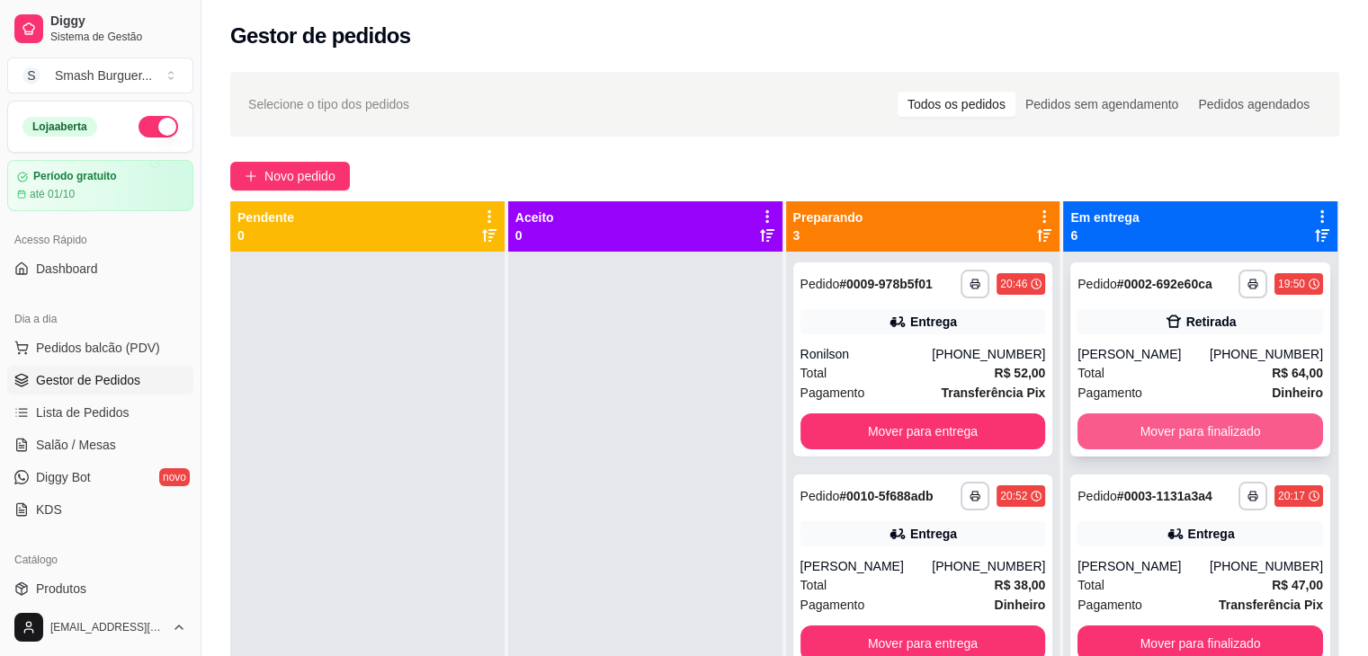
click at [1211, 426] on button "Mover para finalizado" at bounding box center [1199, 432] width 245 height 36
click at [1211, 426] on button "Mover para finalizado" at bounding box center [1200, 432] width 238 height 35
click at [1211, 426] on button "Mover para finalizado" at bounding box center [1199, 432] width 245 height 36
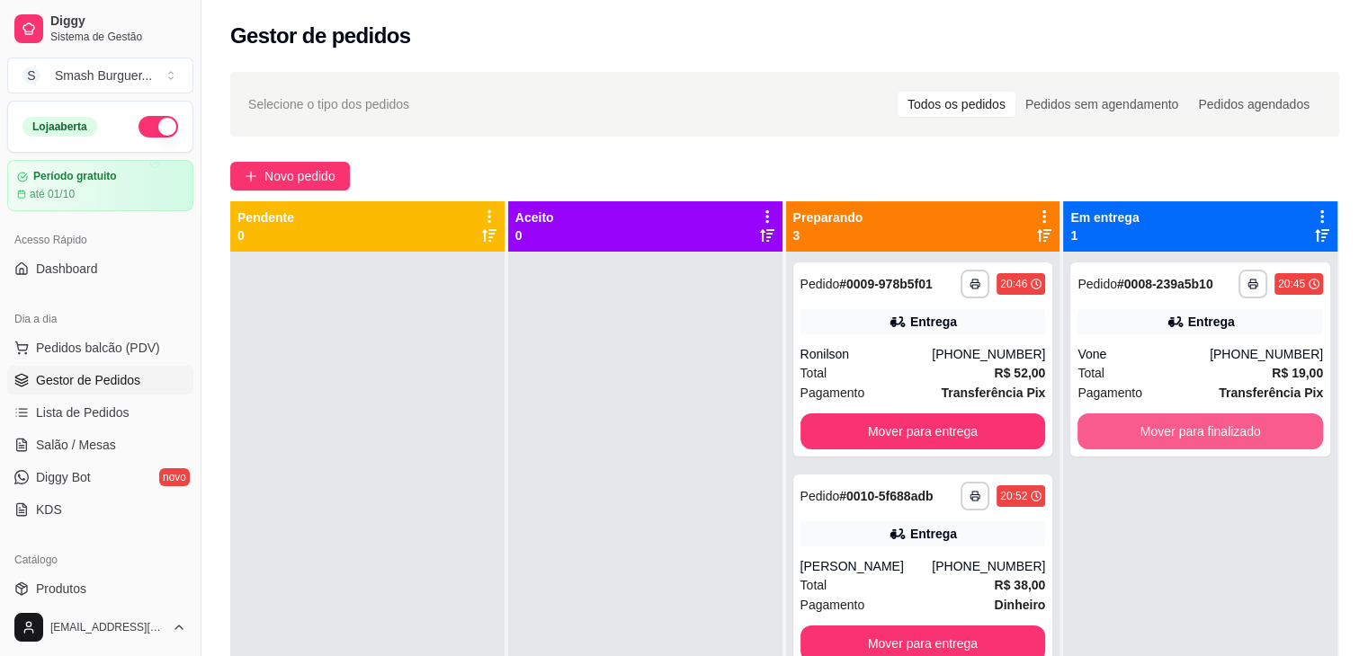
click at [1211, 426] on button "Mover para finalizado" at bounding box center [1199, 432] width 245 height 36
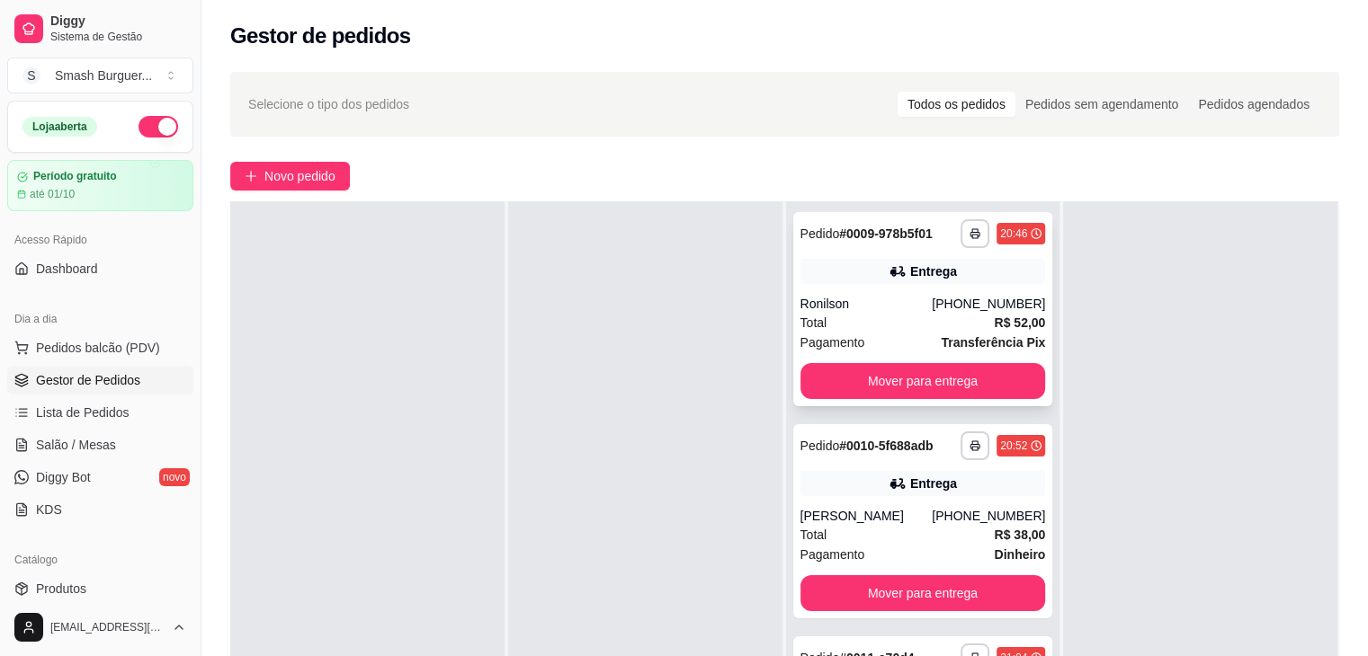
click at [1031, 231] on icon at bounding box center [1036, 233] width 11 height 11
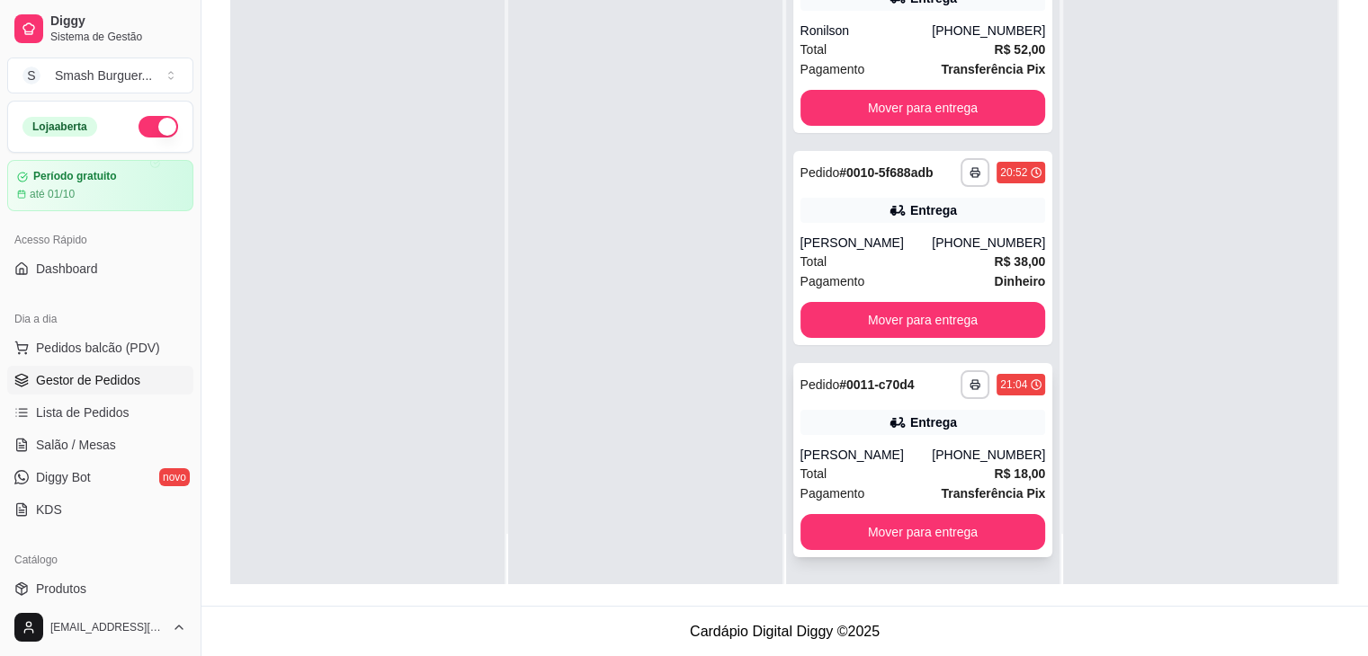
click at [896, 436] on div "**********" at bounding box center [923, 460] width 260 height 194
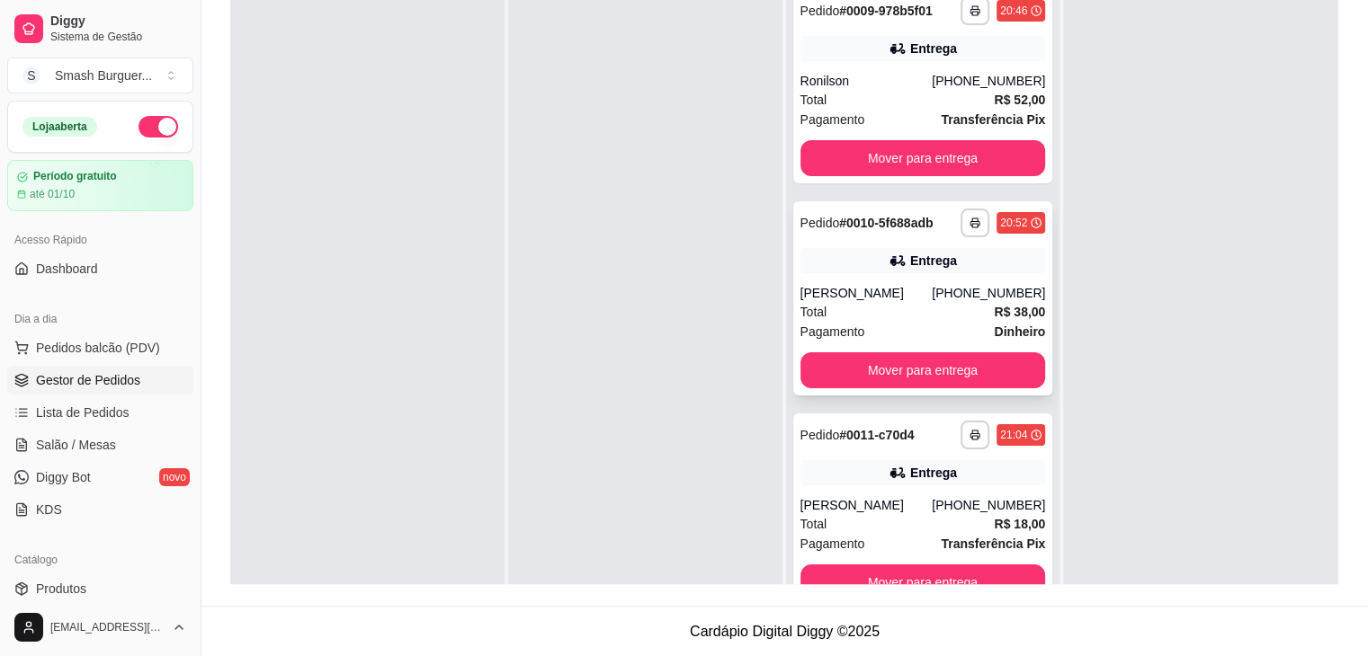
scroll to position [0, 0]
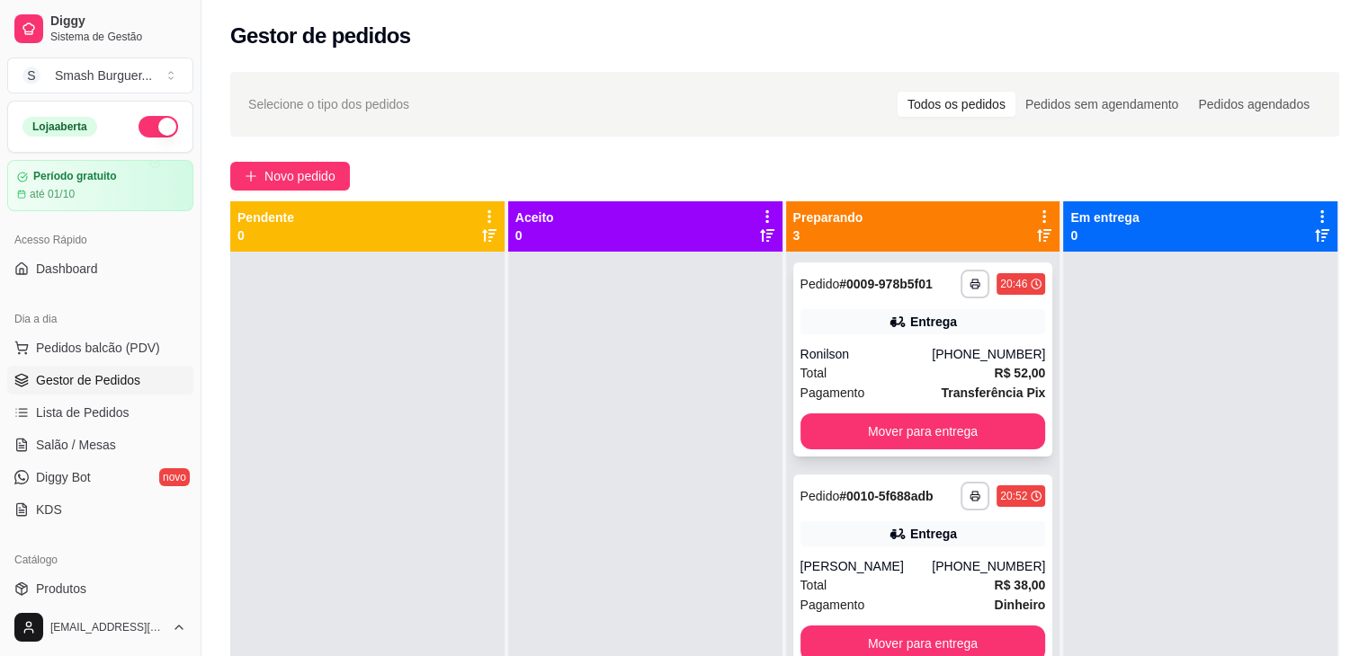
click at [861, 288] on strong "# 0009-978b5f01" at bounding box center [886, 284] width 94 height 14
click at [885, 422] on button "Mover para entrega" at bounding box center [922, 432] width 245 height 36
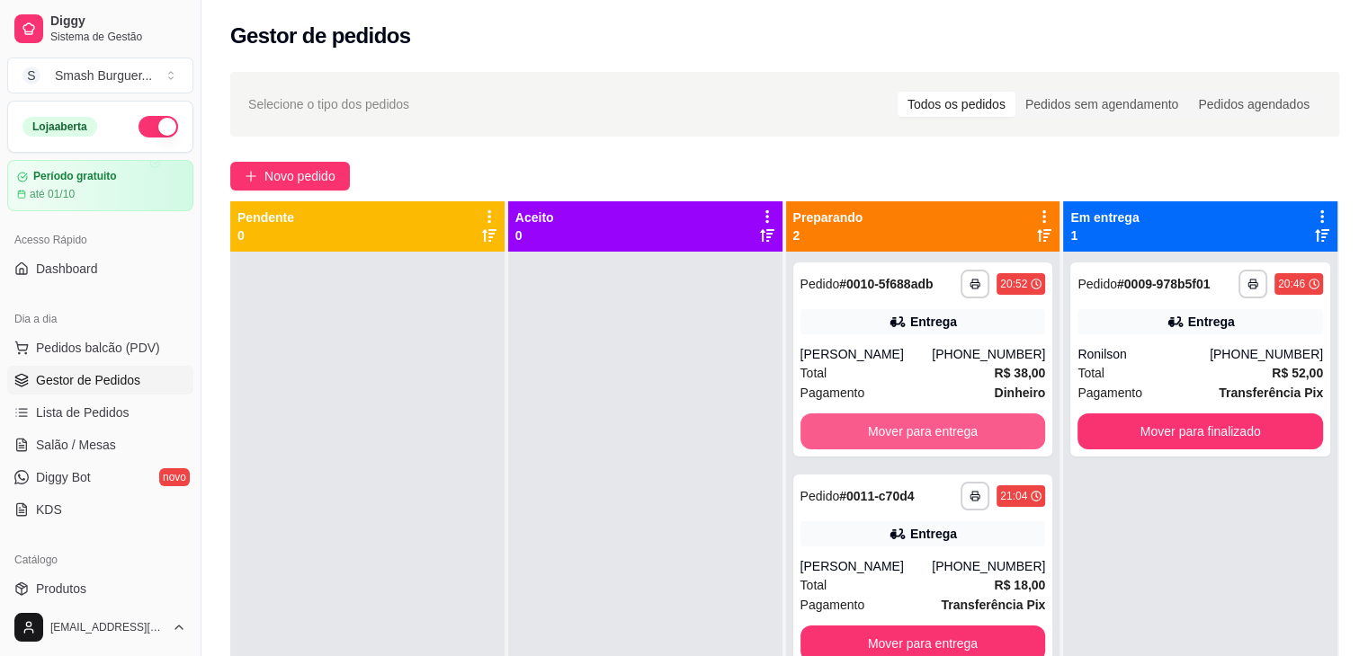
click at [885, 422] on button "Mover para entrega" at bounding box center [922, 432] width 245 height 36
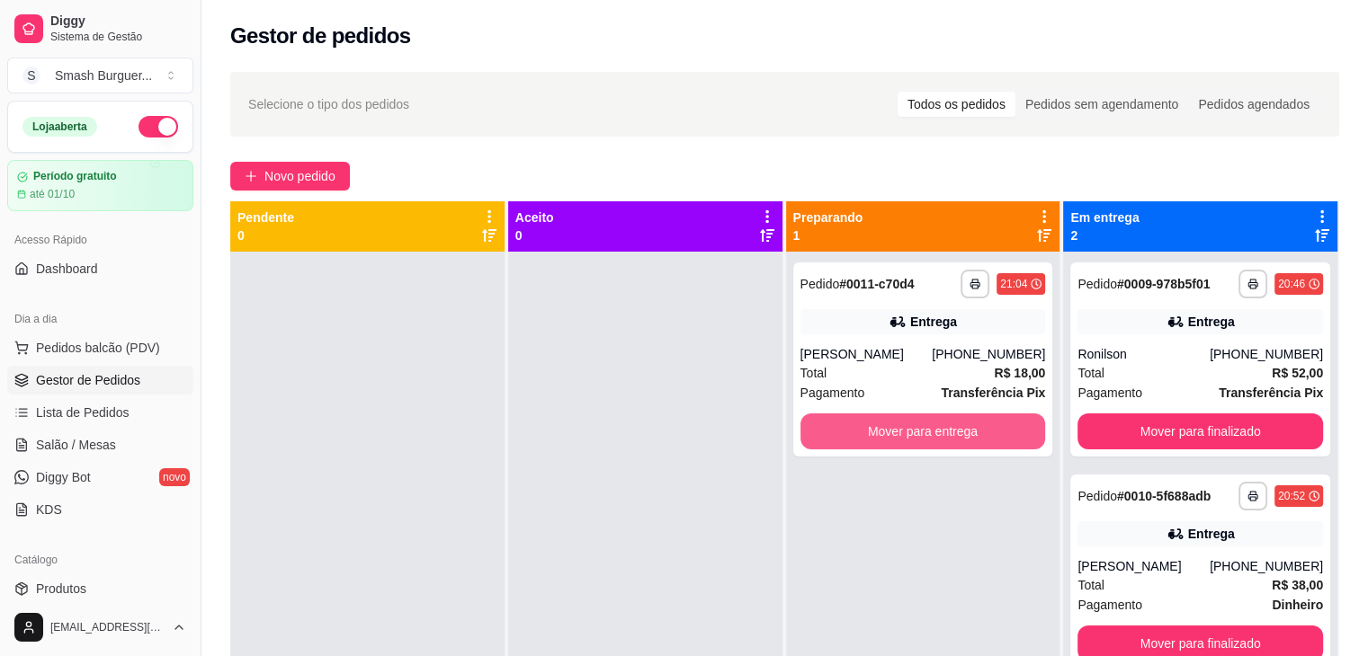
click at [885, 422] on button "Mover para entrega" at bounding box center [922, 432] width 245 height 36
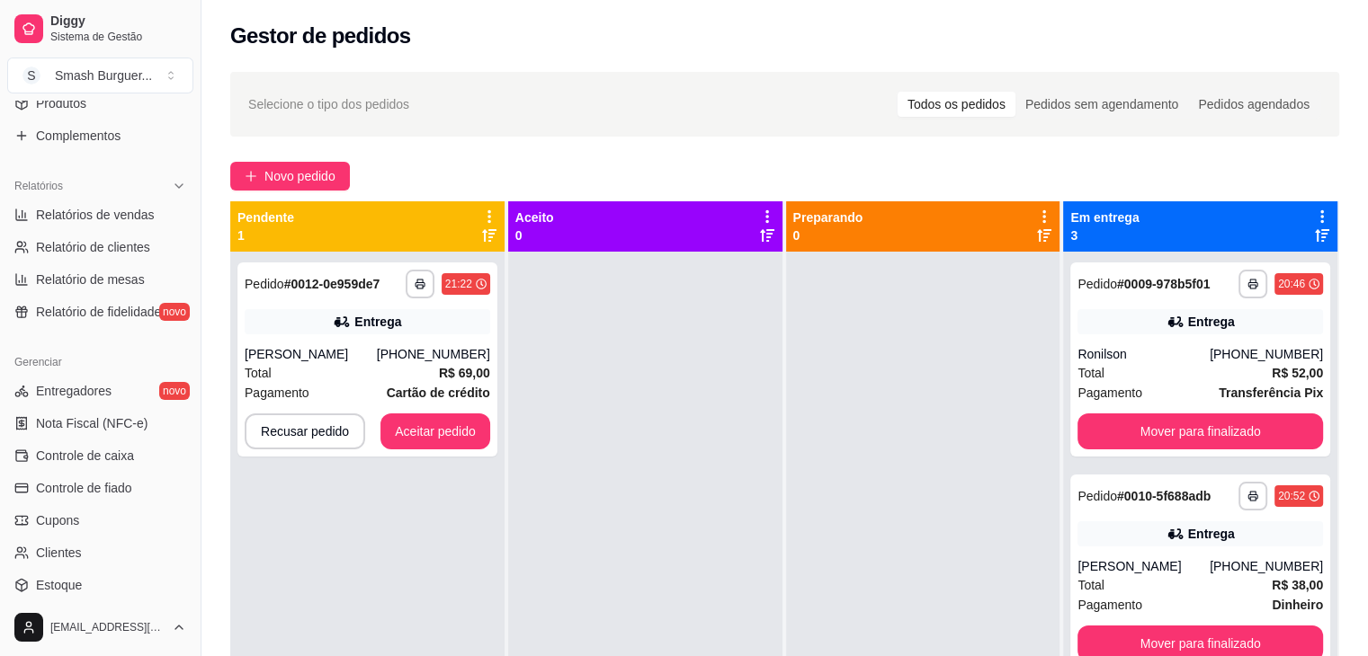
scroll to position [489, 0]
click at [86, 205] on span "Relatórios de vendas" at bounding box center [95, 211] width 119 height 18
select select "ALL"
select select "0"
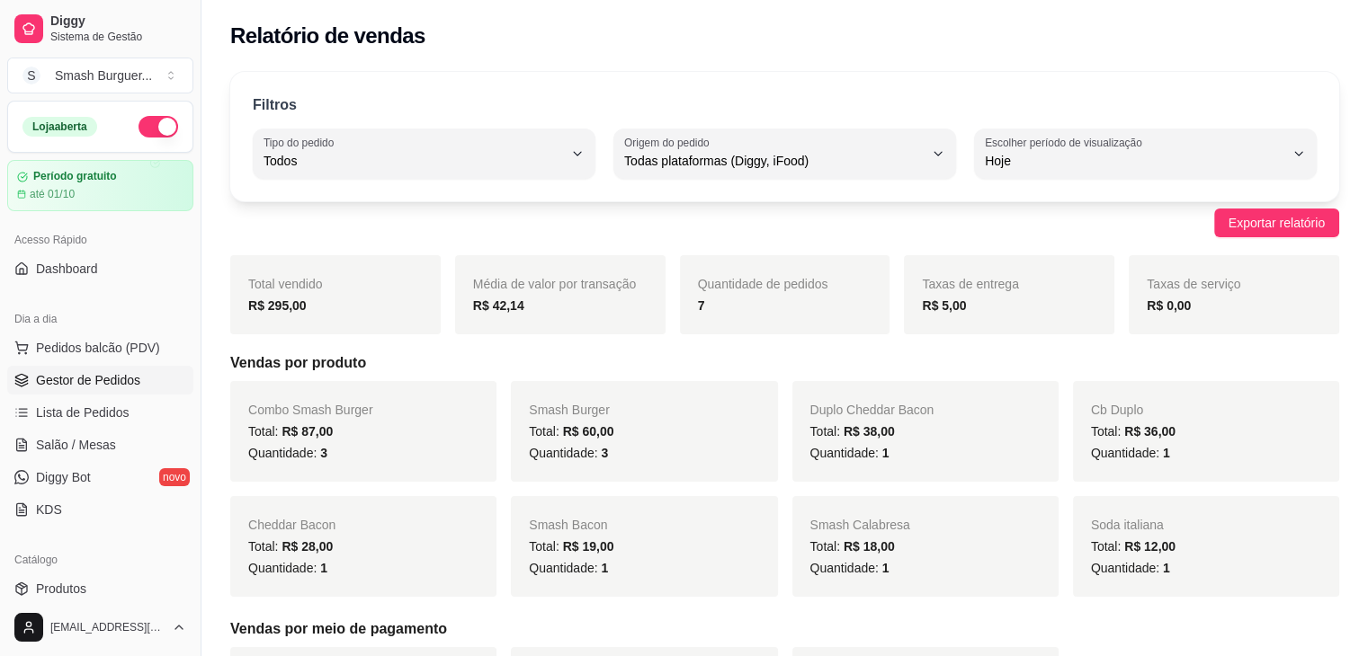
click at [83, 368] on link "Gestor de Pedidos" at bounding box center [100, 380] width 186 height 29
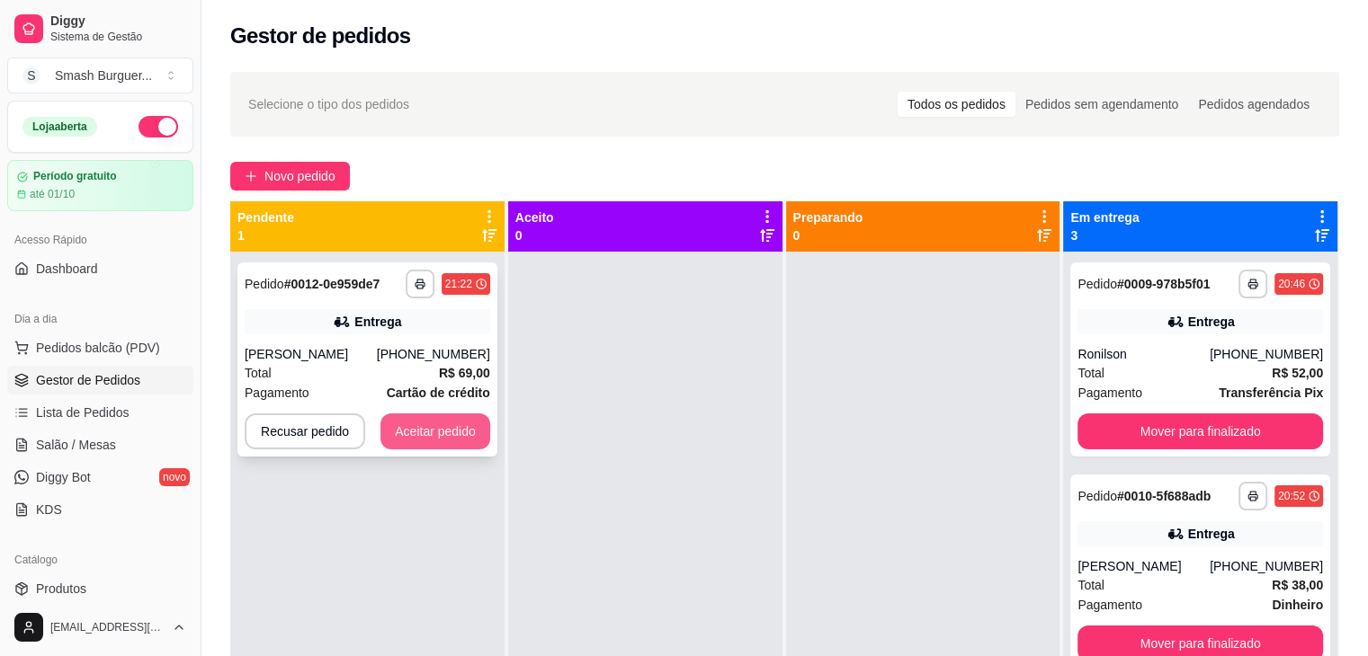
click at [396, 421] on button "Aceitar pedido" at bounding box center [435, 432] width 110 height 36
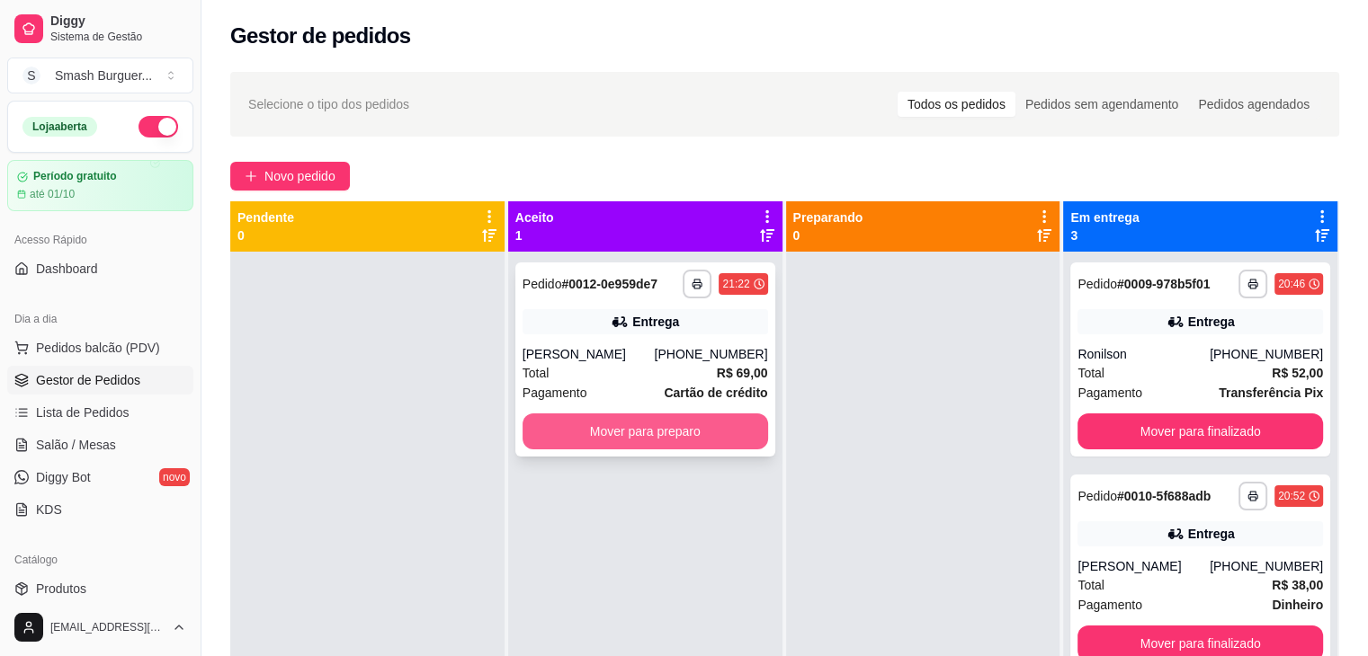
click at [647, 435] on button "Mover para preparo" at bounding box center [644, 432] width 245 height 36
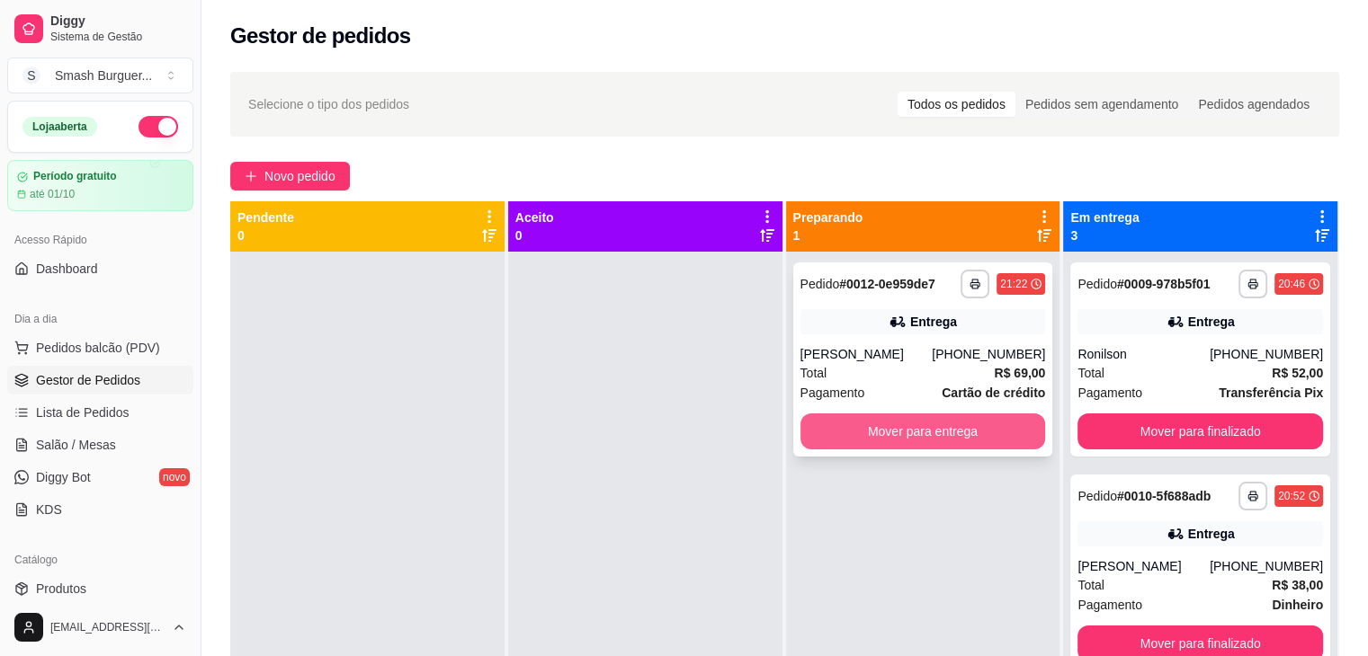
click at [899, 436] on button "Mover para entrega" at bounding box center [922, 432] width 245 height 36
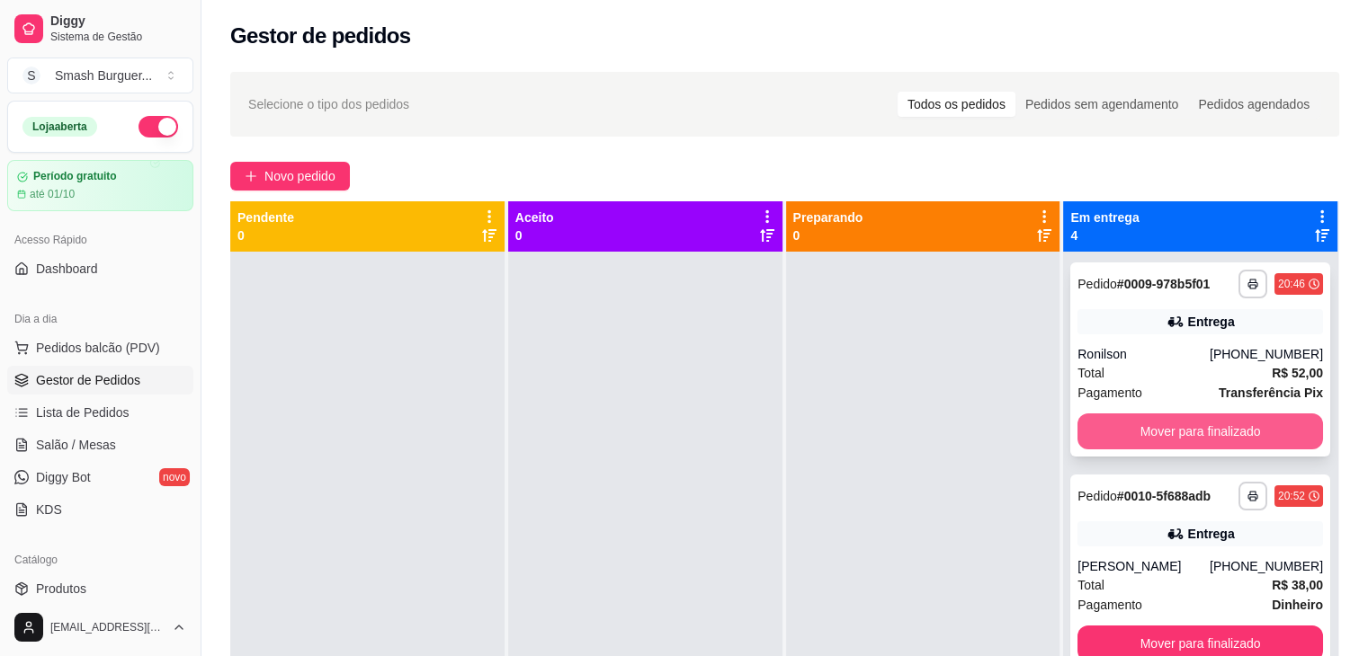
click at [1107, 422] on button "Mover para finalizado" at bounding box center [1199, 432] width 245 height 36
click at [1107, 422] on button "Mover para finalizado" at bounding box center [1200, 432] width 238 height 35
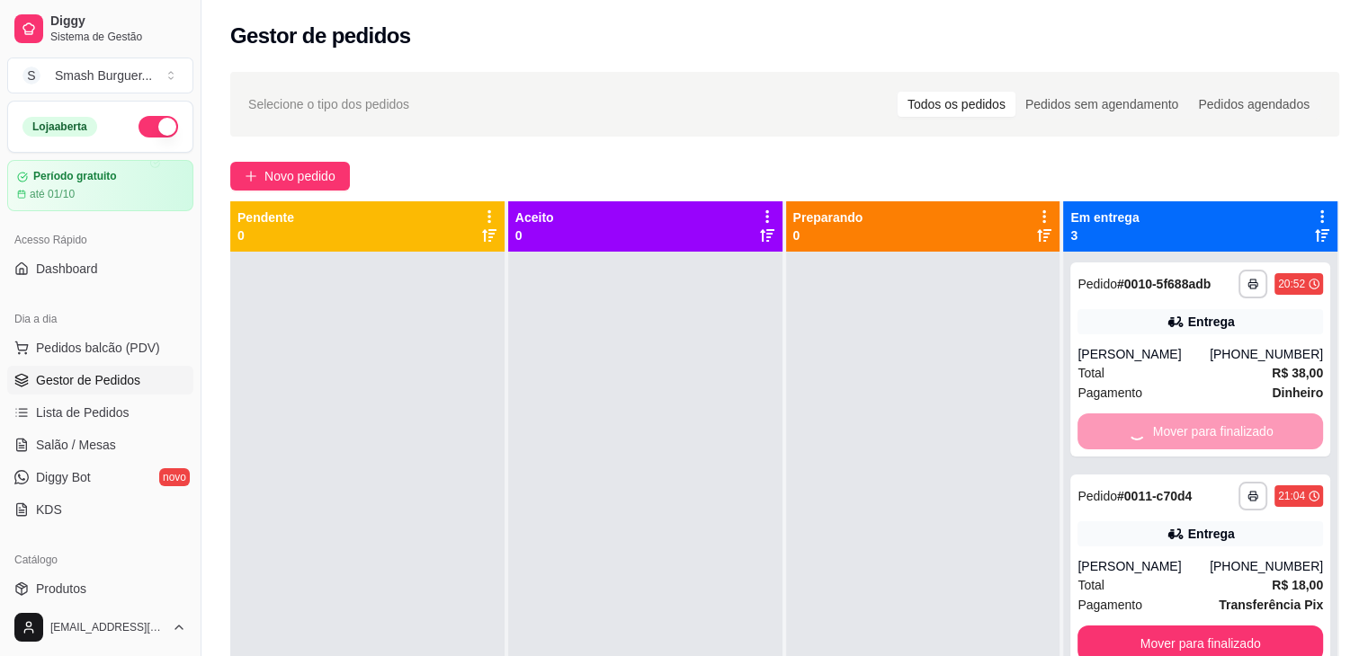
click at [1107, 422] on div "Mover para finalizado" at bounding box center [1199, 432] width 245 height 36
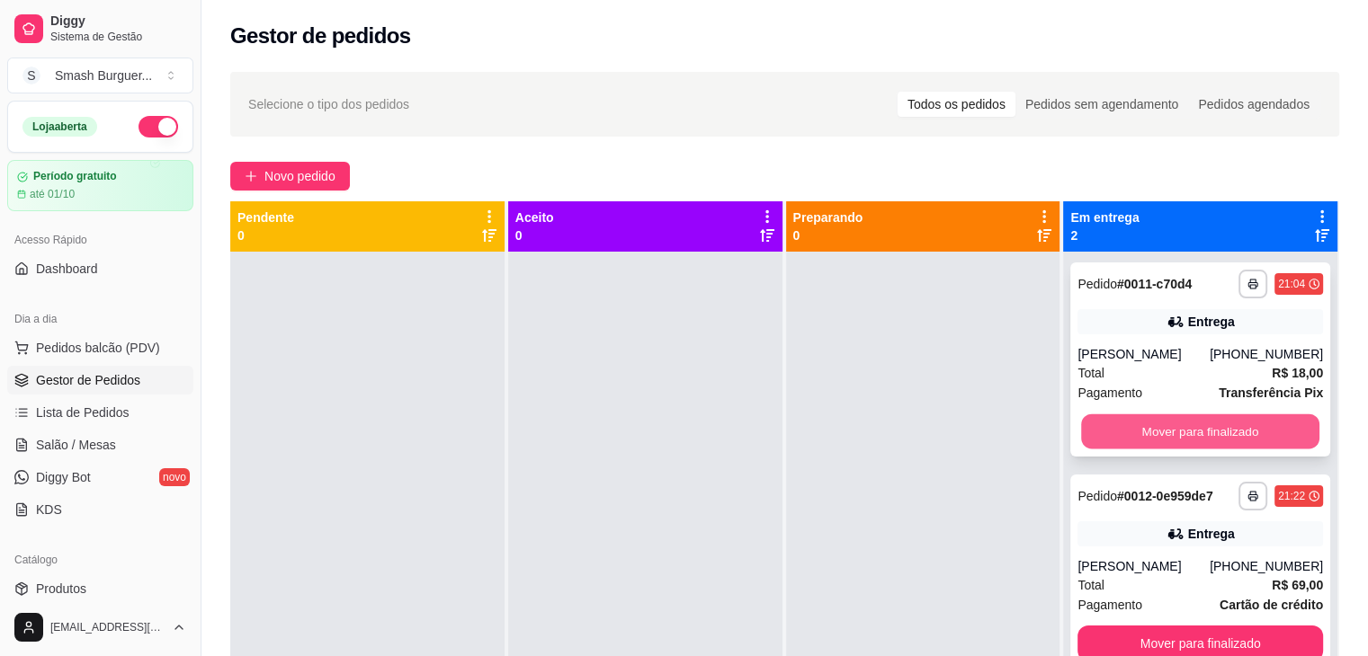
click at [1128, 439] on button "Mover para finalizado" at bounding box center [1200, 432] width 238 height 35
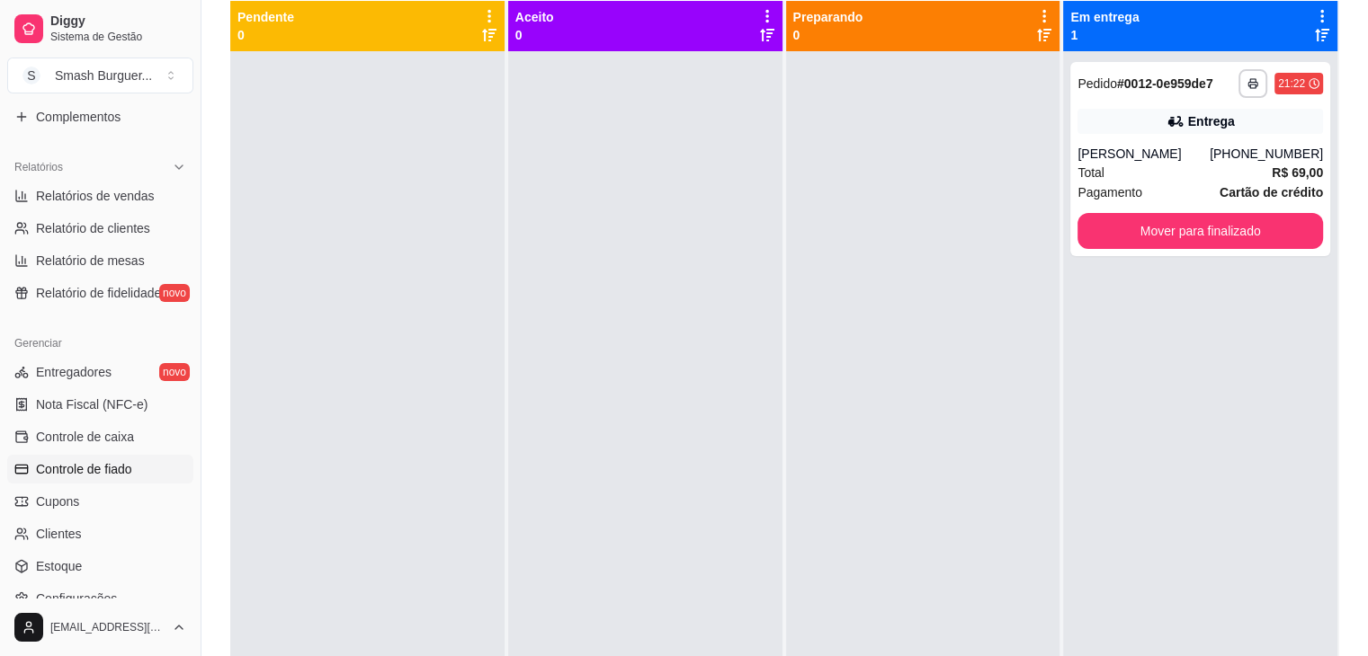
scroll to position [506, 0]
click at [101, 201] on span "Relatórios de vendas" at bounding box center [95, 194] width 119 height 18
select select "ALL"
select select "0"
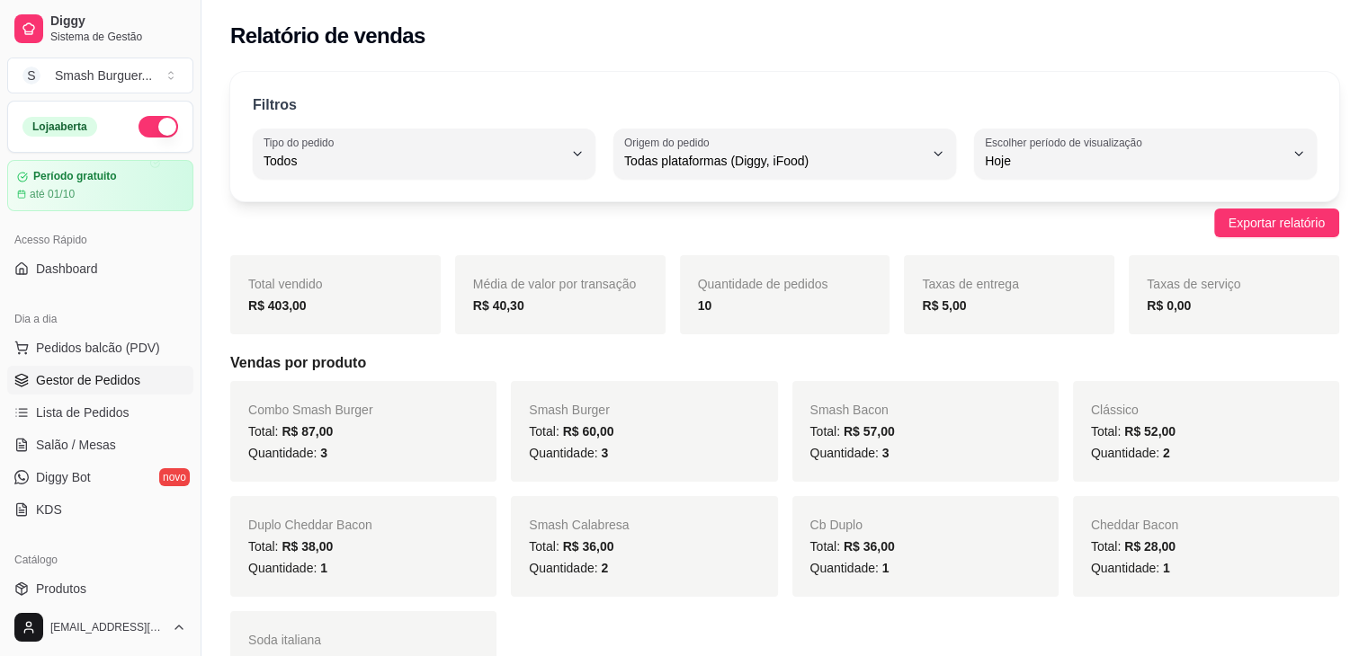
click at [108, 386] on span "Gestor de Pedidos" at bounding box center [88, 380] width 104 height 18
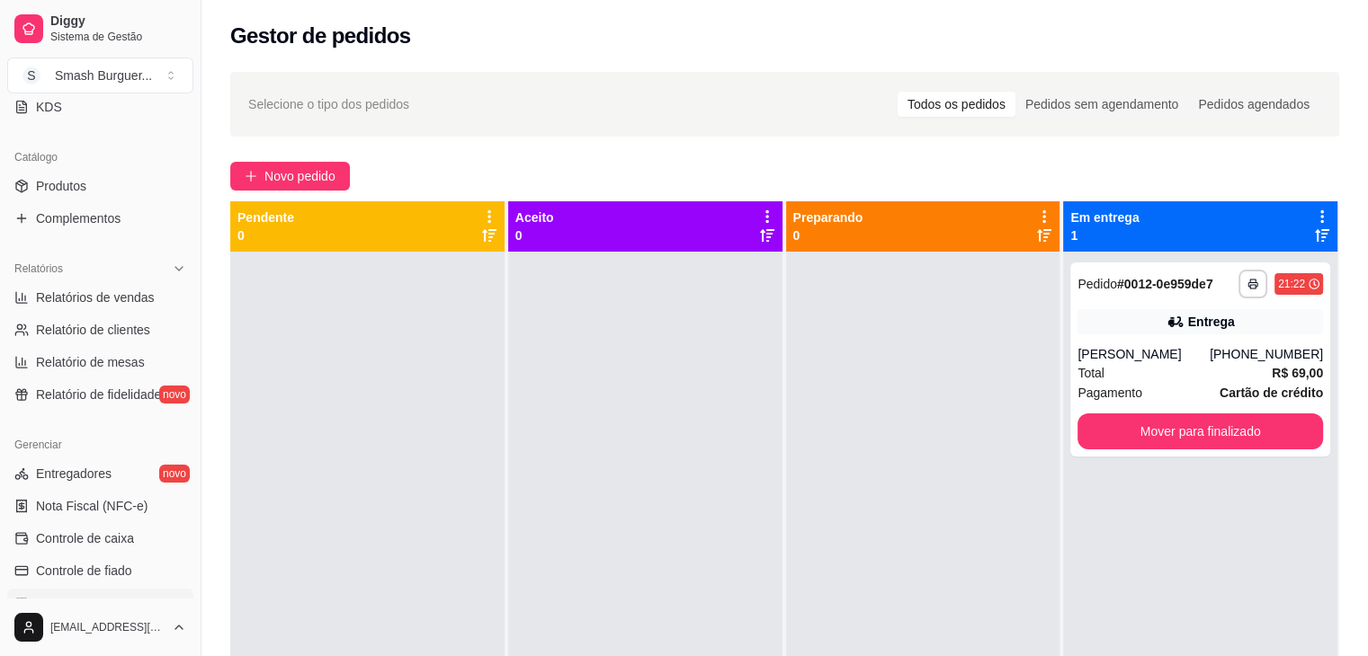
scroll to position [406, 0]
click at [77, 281] on link "Relatórios de vendas" at bounding box center [100, 294] width 186 height 29
select select "ALL"
select select "0"
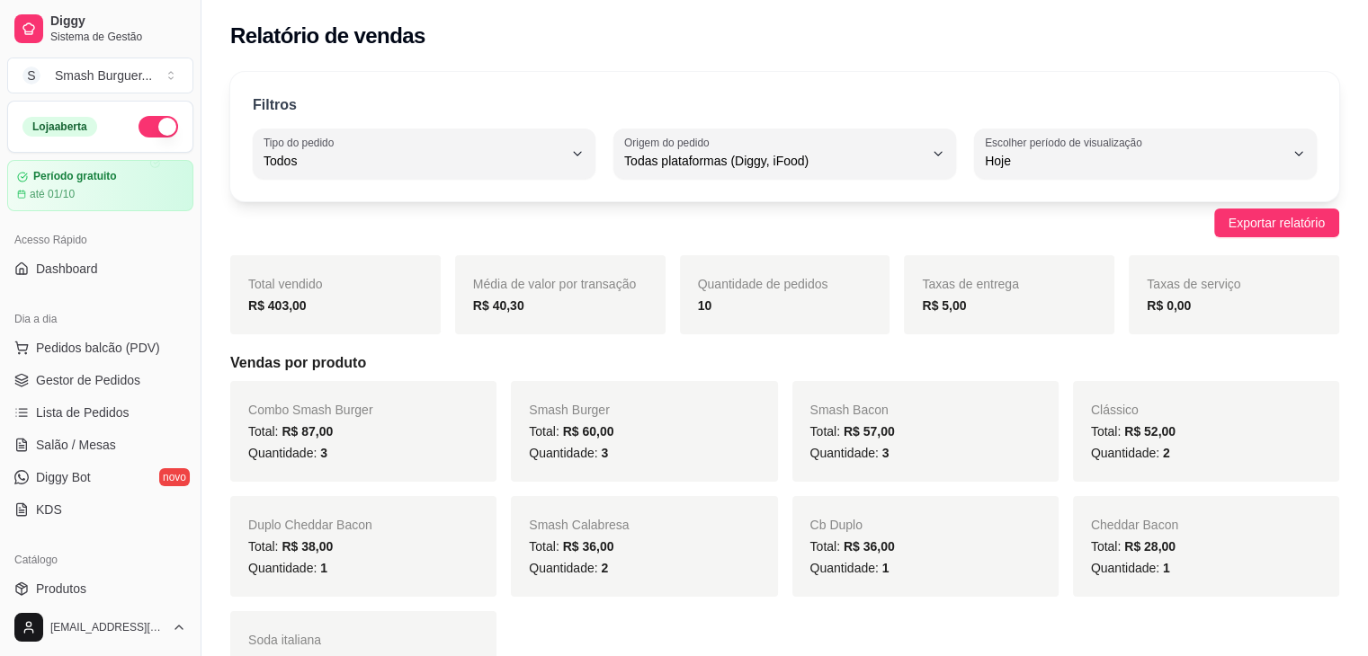
click at [90, 396] on ul "Pedidos balcão (PDV) Gestor de Pedidos Lista de Pedidos Salão / Mesas Diggy Bot…" at bounding box center [100, 429] width 186 height 191
click at [82, 374] on span "Gestor de Pedidos" at bounding box center [88, 380] width 104 height 18
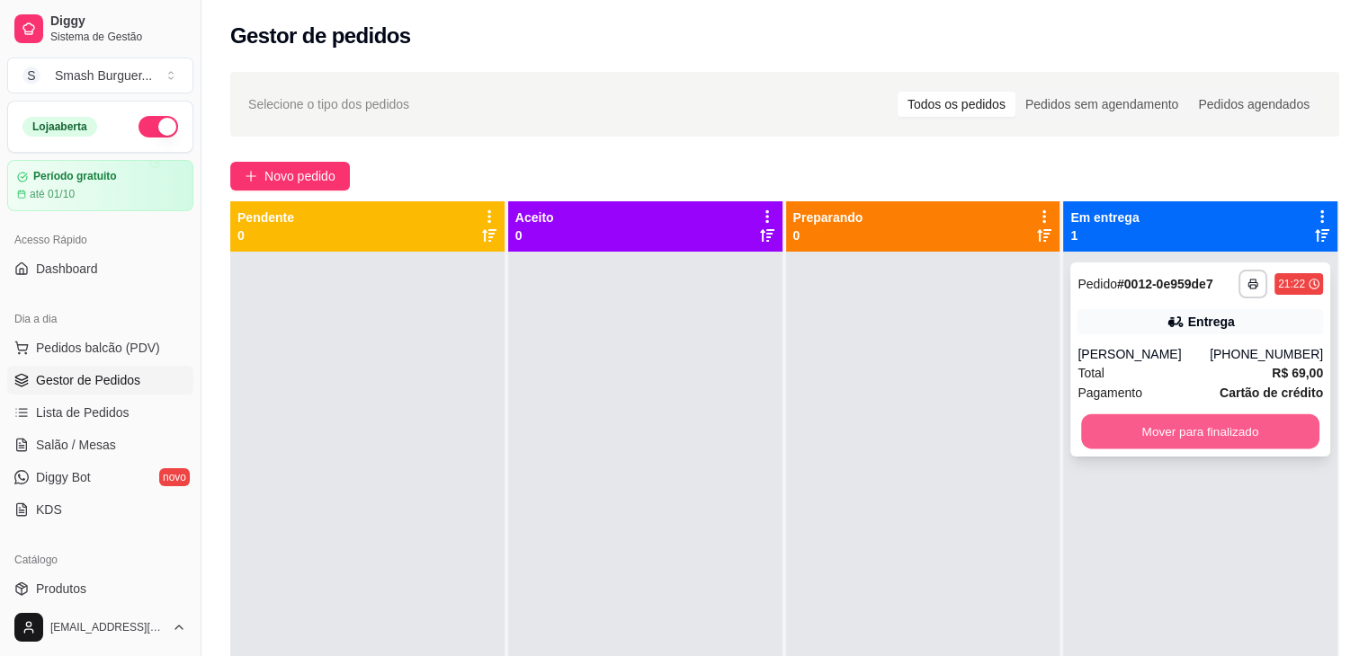
click at [1143, 425] on button "Mover para finalizado" at bounding box center [1200, 432] width 238 height 35
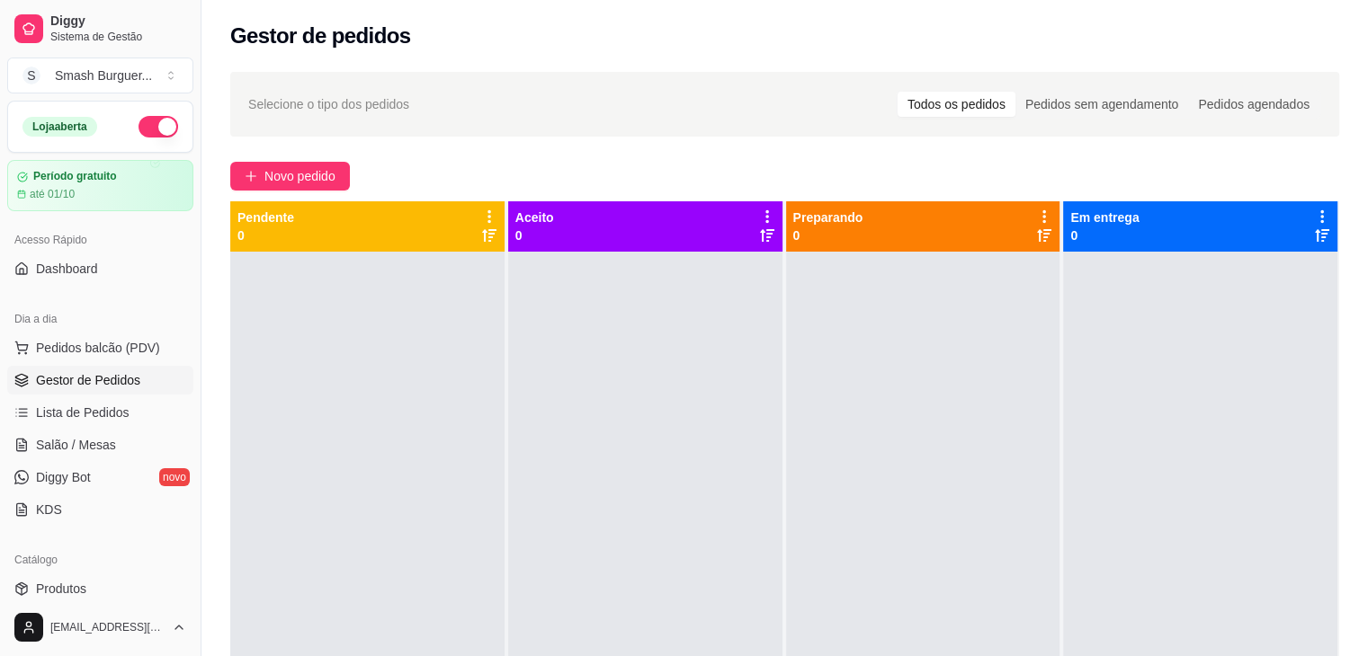
click at [72, 379] on span "Gestor de Pedidos" at bounding box center [88, 380] width 104 height 18
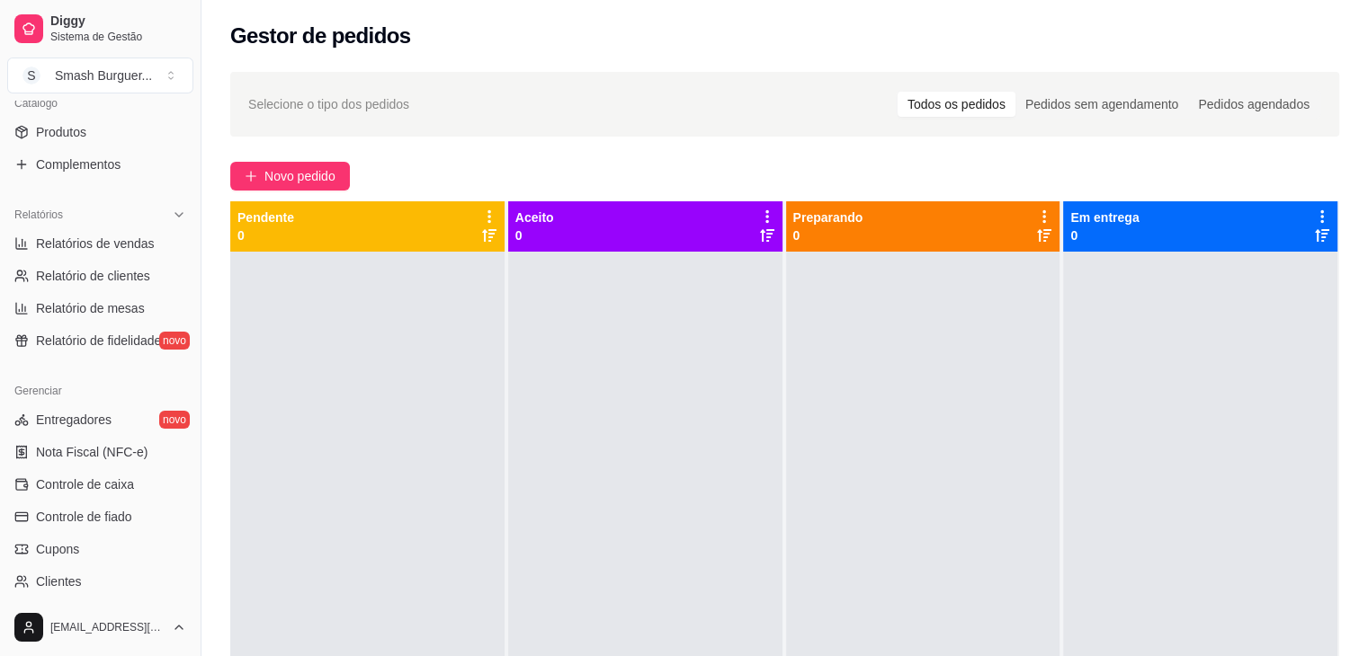
scroll to position [468, 0]
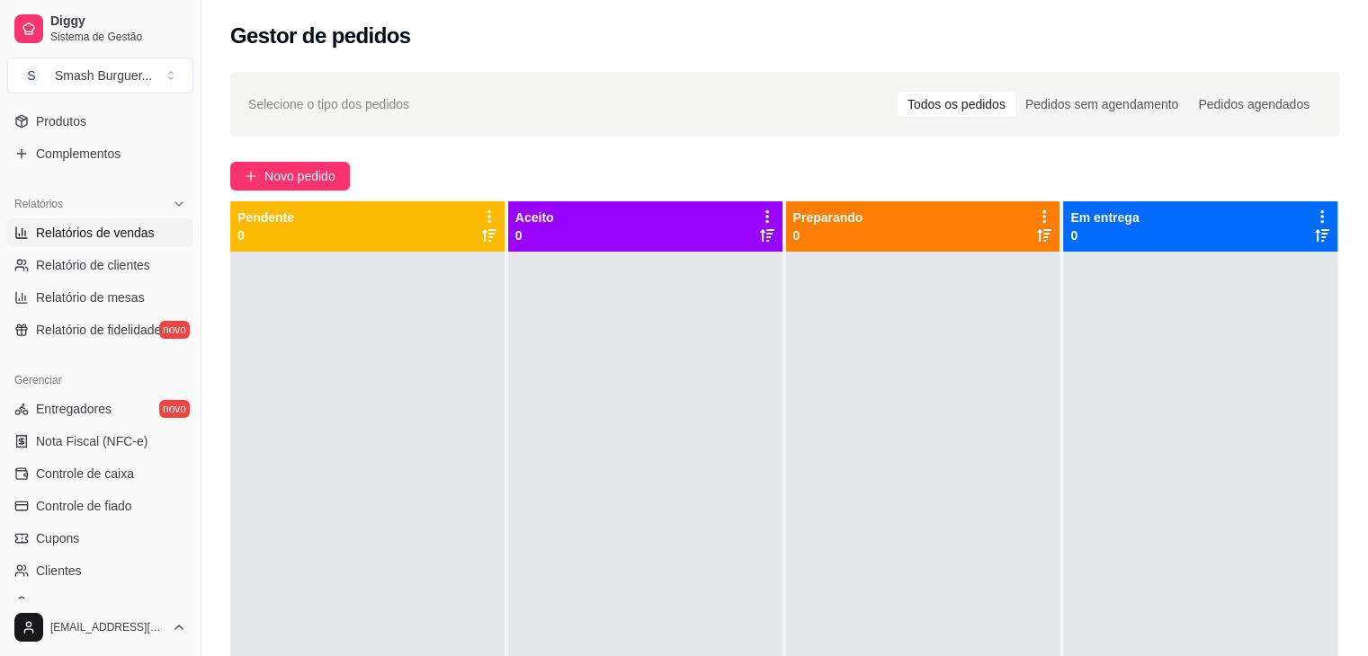
click at [106, 224] on span "Relatórios de vendas" at bounding box center [95, 233] width 119 height 18
select select "ALL"
select select "0"
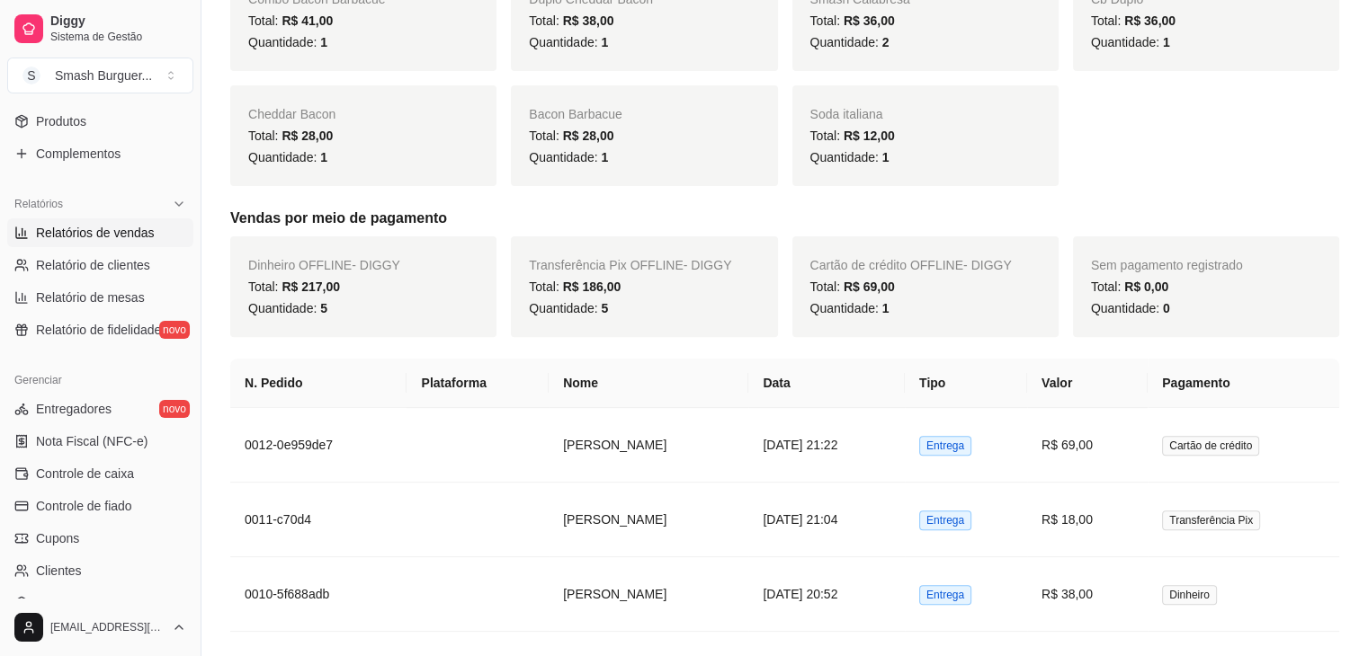
scroll to position [547, 0]
